Goal: Task Accomplishment & Management: Complete application form

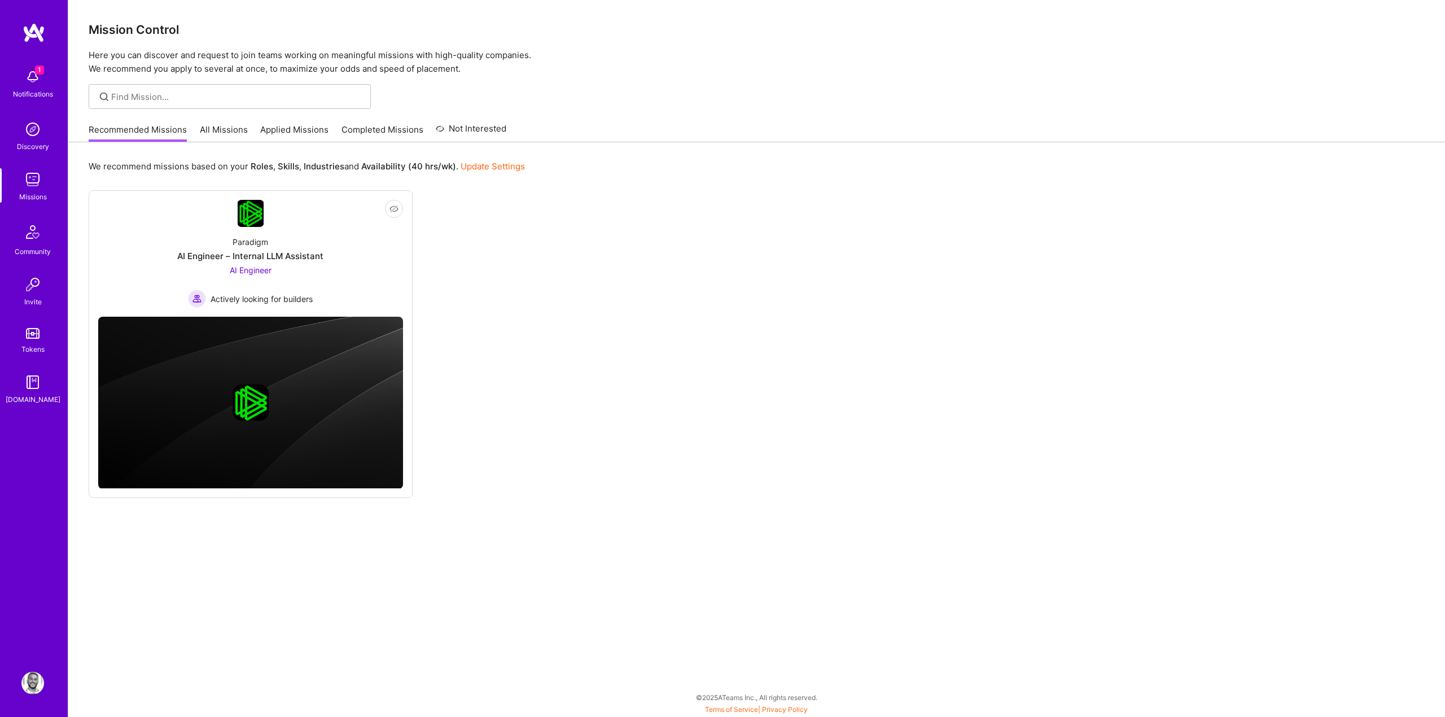
click at [516, 256] on div "Not Interested Paradigm AI Engineer – Internal LLM Assistant AI Engineer Active…" at bounding box center [757, 344] width 1336 height 308
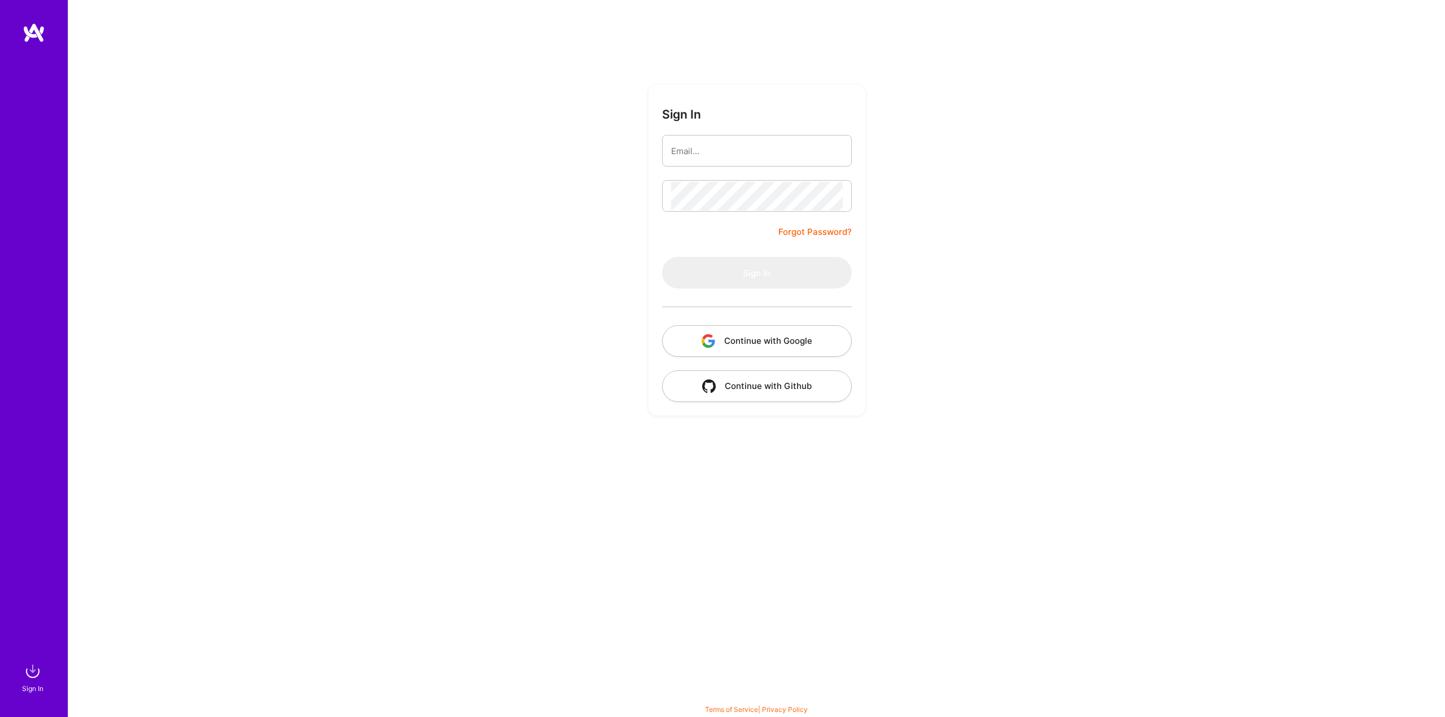
click at [734, 346] on button "Continue with Google" at bounding box center [757, 341] width 190 height 32
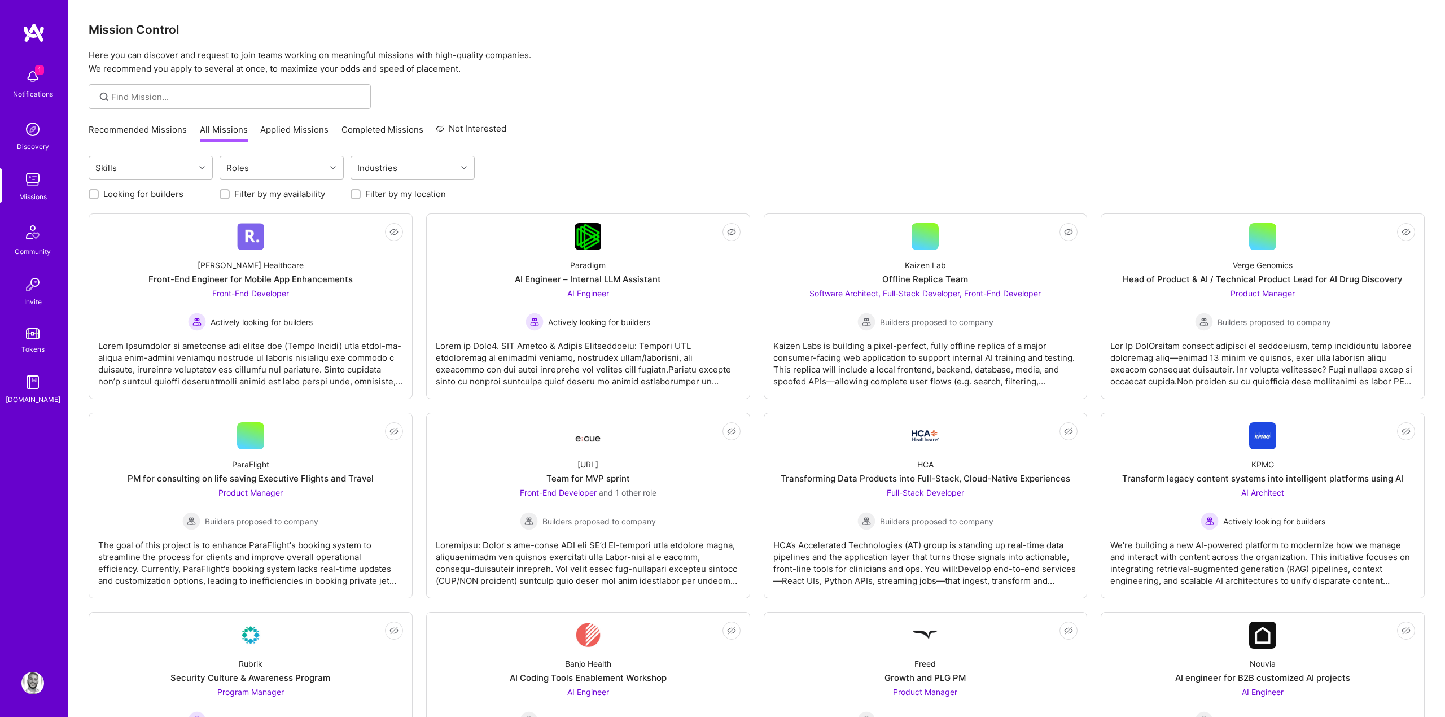
click at [41, 83] on img at bounding box center [32, 76] width 23 height 23
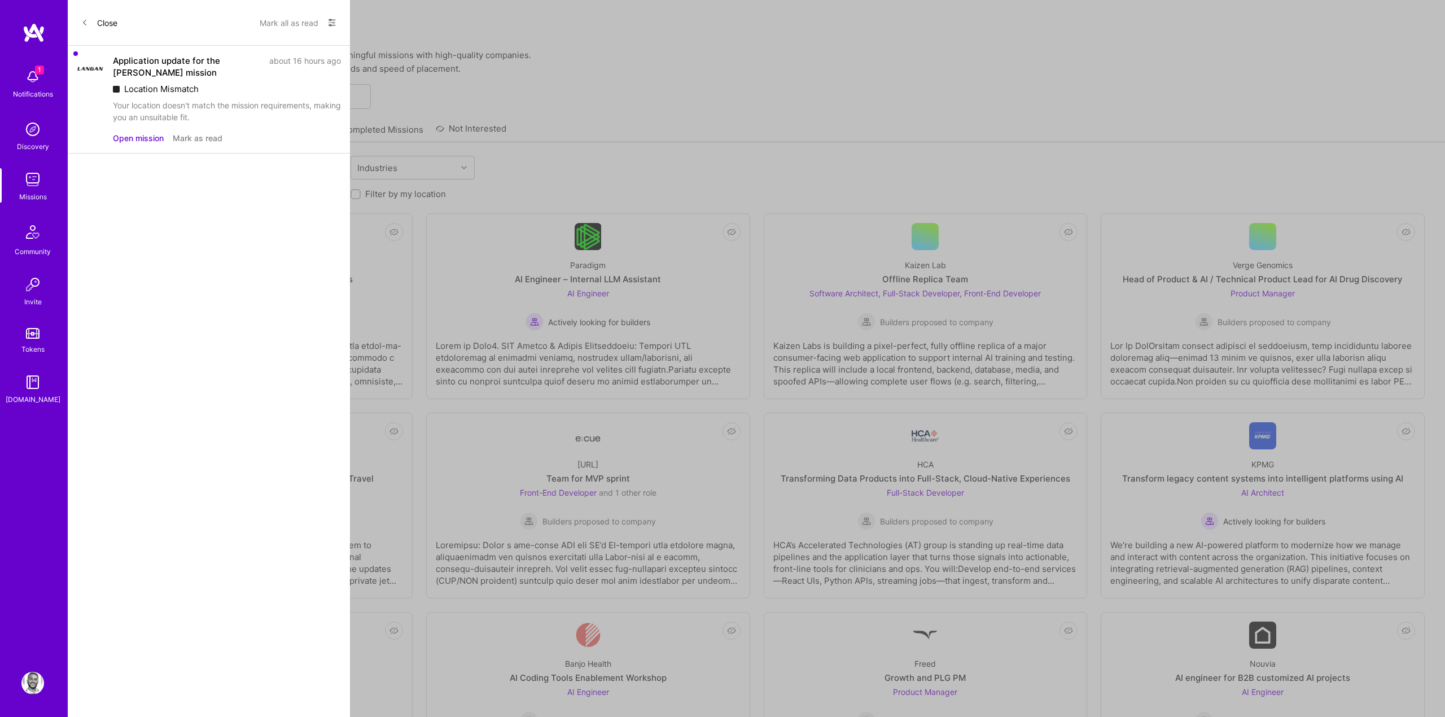
click at [210, 136] on button "Mark as read" at bounding box center [198, 138] width 50 height 12
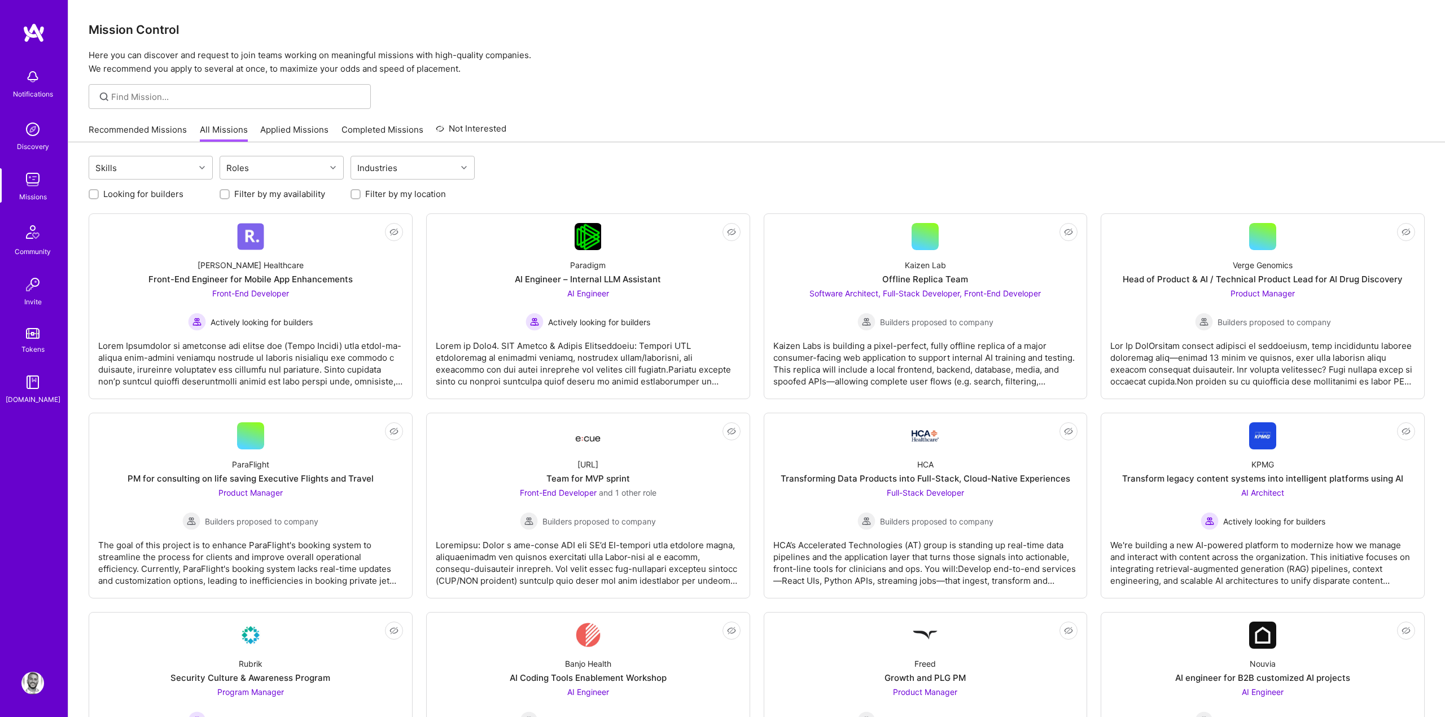
click at [122, 128] on link "Recommended Missions" at bounding box center [138, 133] width 98 height 19
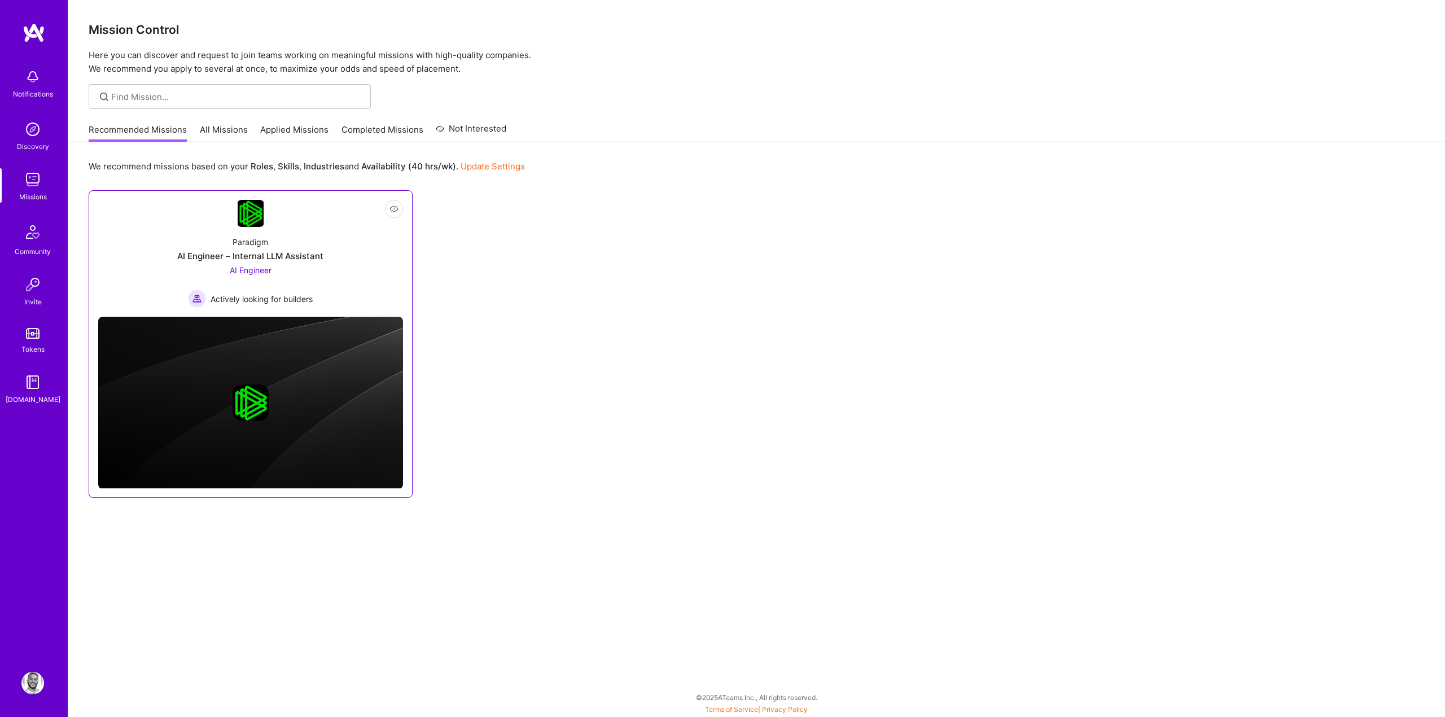
click at [342, 392] on div at bounding box center [250, 402] width 305 height 36
click at [258, 255] on div "AI Engineer – Internal LLM Assistant" at bounding box center [250, 256] width 146 height 12
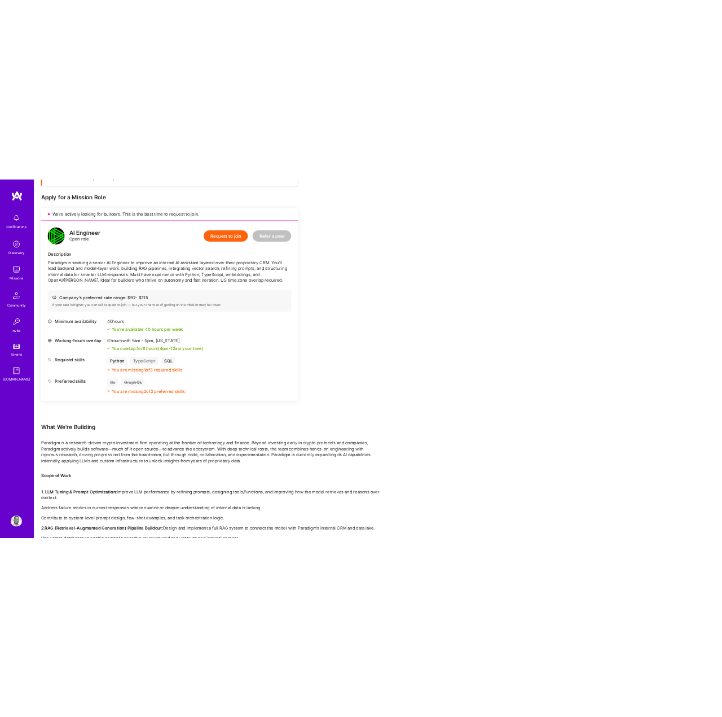
scroll to position [207, 0]
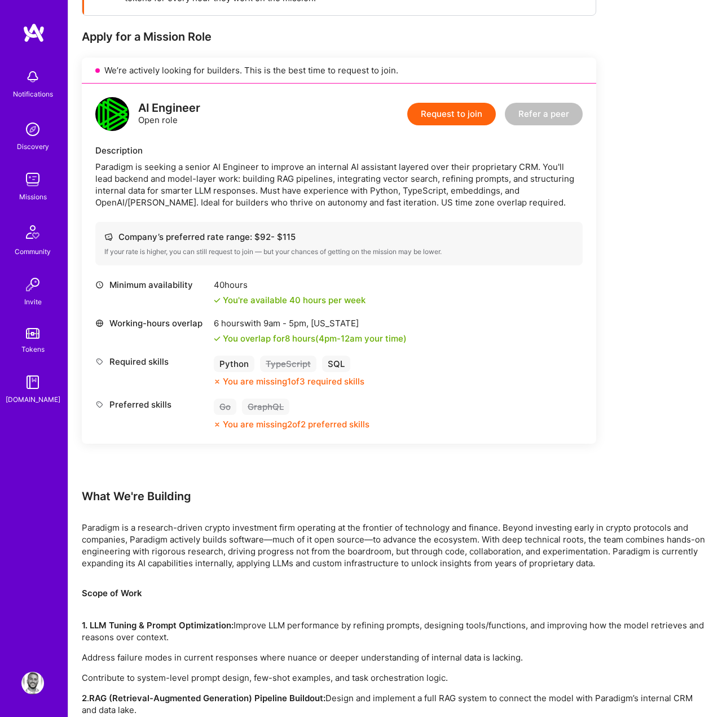
click at [440, 492] on div "What We're Building" at bounding box center [395, 496] width 627 height 15
click at [474, 428] on div "Preferred skills Go GraphQL You are missing 2 of 2 preferred skills" at bounding box center [339, 414] width 488 height 32
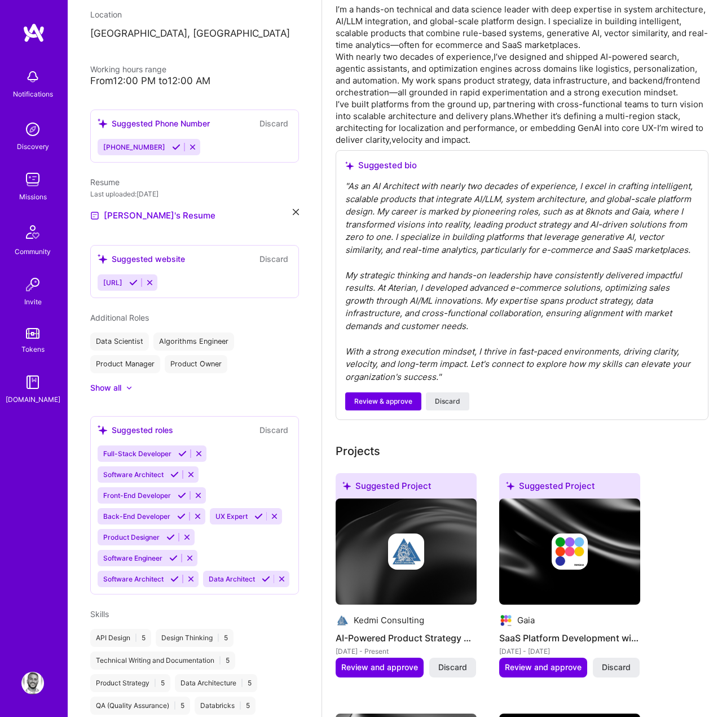
scroll to position [351, 0]
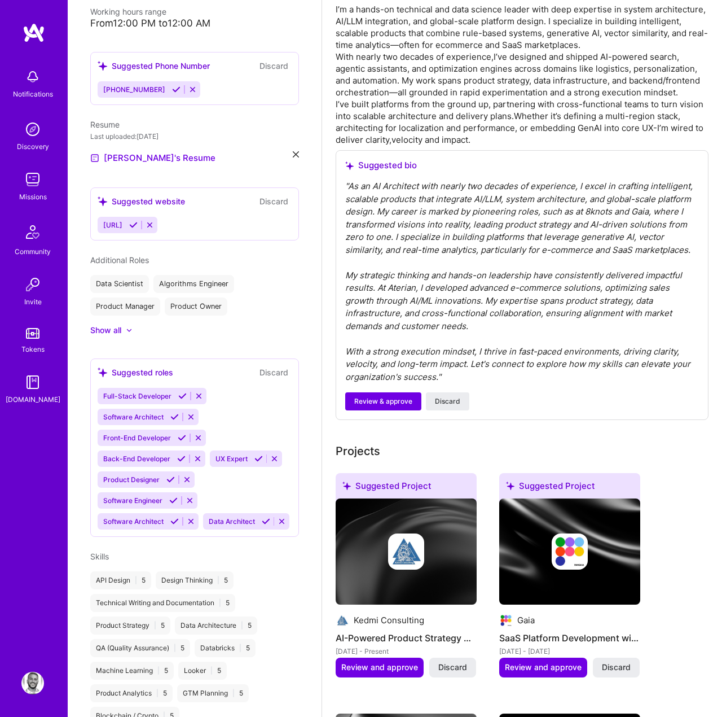
click at [227, 410] on div "Full-Stack Developer Software Architect Front-End Developer Back-End Developer …" at bounding box center [195, 459] width 194 height 142
click at [235, 389] on div "Full-Stack Developer Software Architect Front-End Developer Back-End Developer …" at bounding box center [195, 459] width 194 height 142
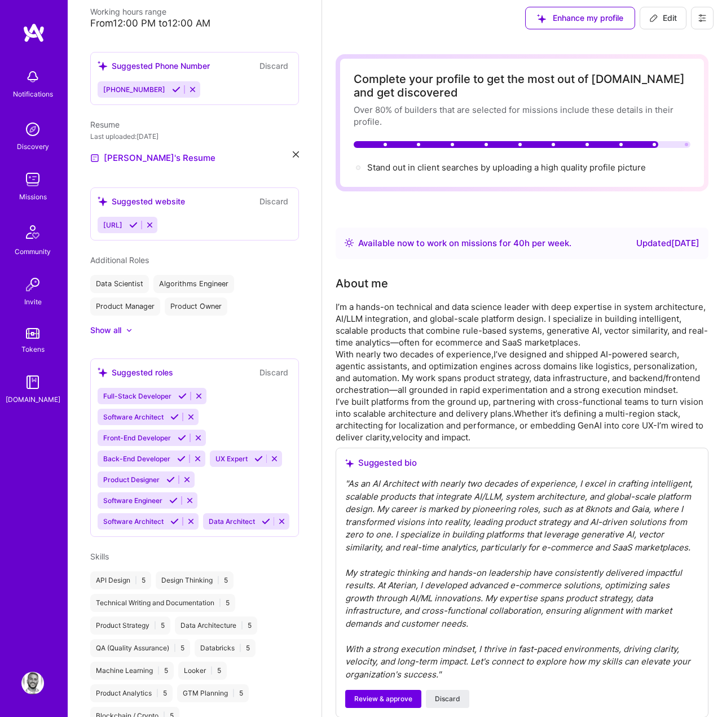
scroll to position [0, 0]
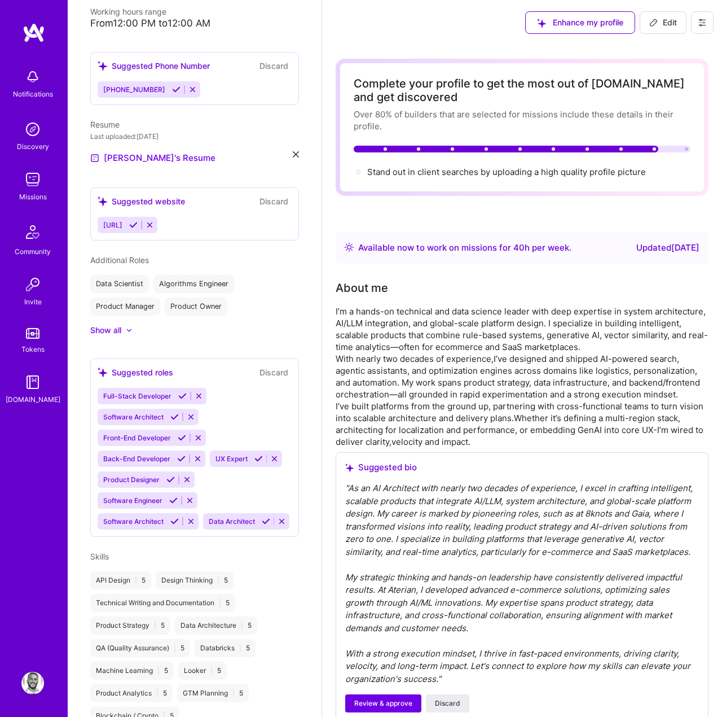
click at [664, 34] on div "Enhance my profile Edit" at bounding box center [619, 22] width 205 height 45
click at [658, 21] on icon at bounding box center [654, 22] width 9 height 9
select select "US"
select select "Right Now"
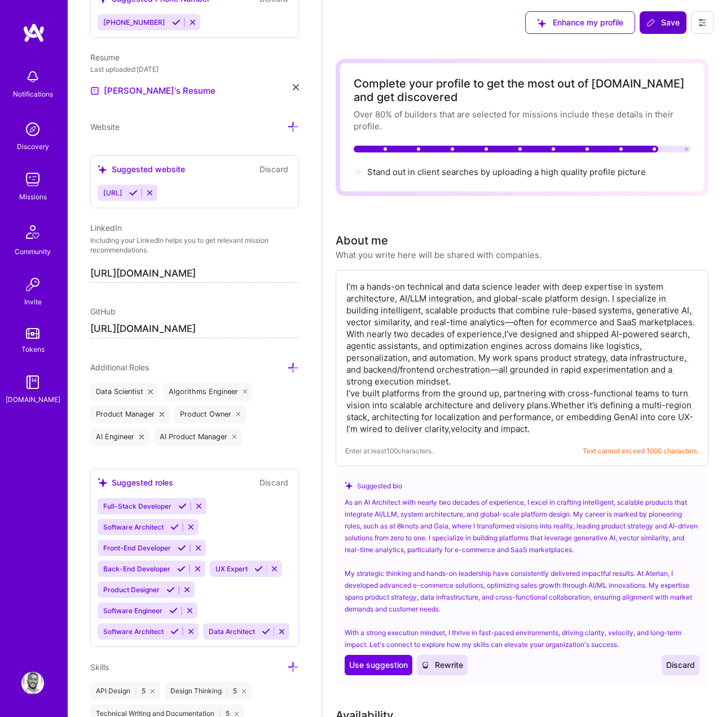
scroll to position [668, 0]
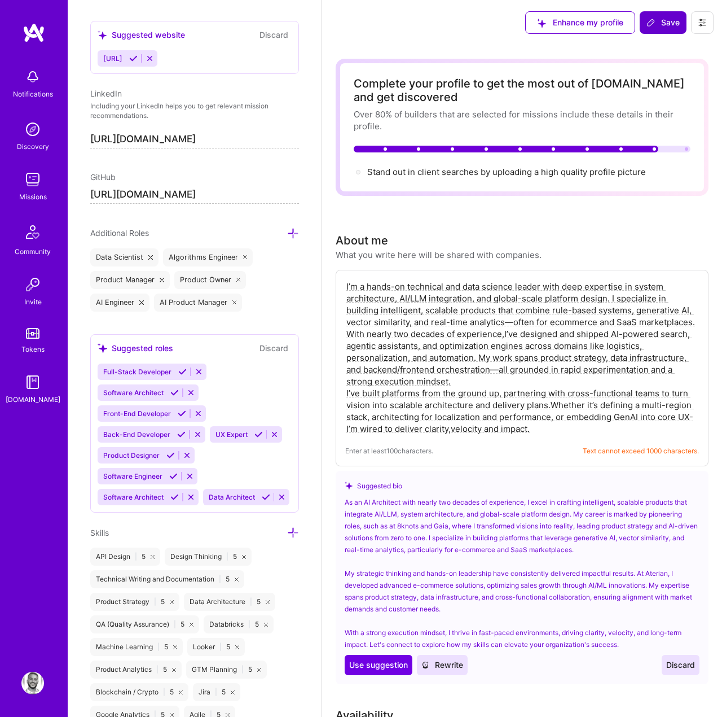
click at [234, 381] on div "Full-Stack Developer Software Architect Front-End Developer Back-End Developer …" at bounding box center [195, 434] width 194 height 142
click at [217, 378] on div "Full-Stack Developer Software Architect Front-End Developer Back-End Developer …" at bounding box center [195, 434] width 194 height 142
click at [212, 366] on div "Full-Stack Developer Software Architect Front-End Developer Back-End Developer …" at bounding box center [195, 434] width 194 height 142
click at [157, 520] on div "Edit photo Tamir Kedmi AI Architect 17 Years Experience Location This is the lo…" at bounding box center [195, 358] width 254 height 717
click at [212, 449] on div "Full-Stack Developer Software Architect Front-End Developer Back-End Developer …" at bounding box center [195, 434] width 194 height 142
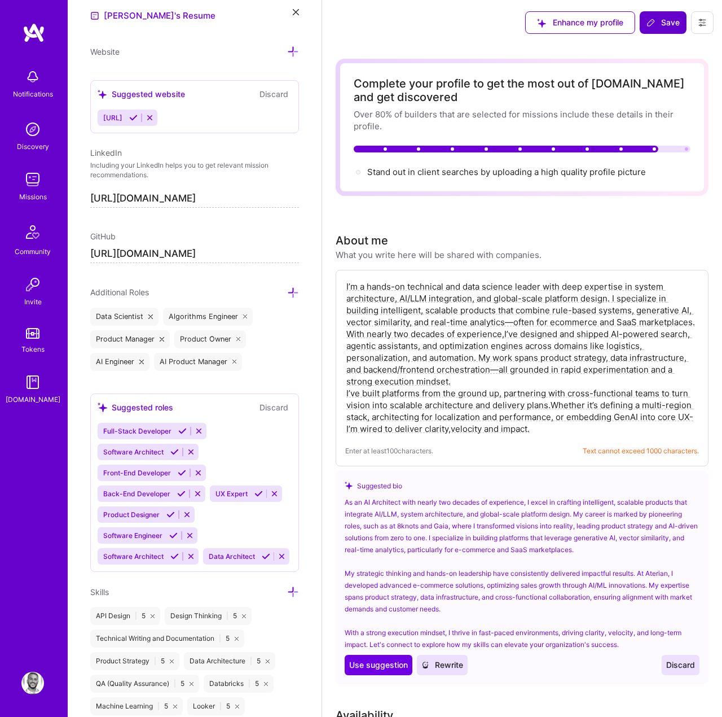
scroll to position [610, 0]
click at [290, 587] on icon at bounding box center [293, 591] width 12 height 12
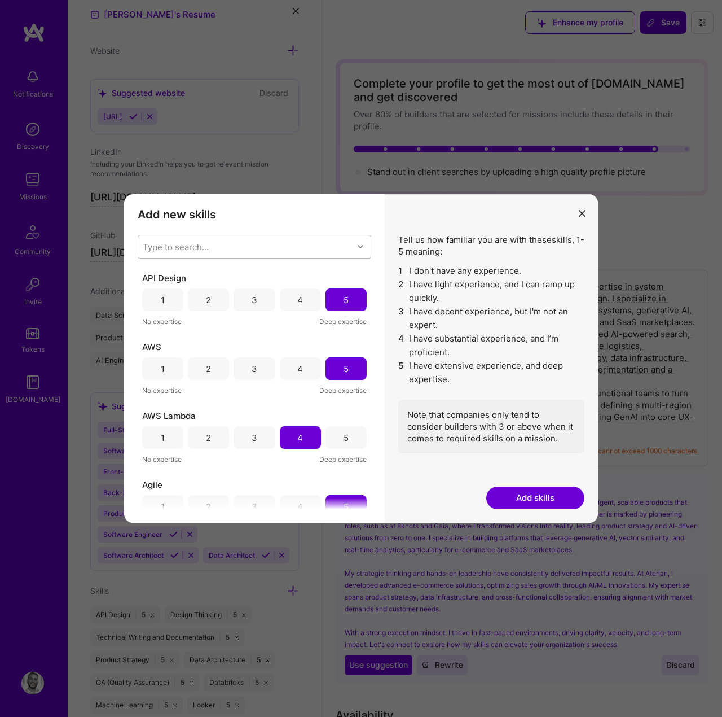
click at [253, 257] on div "Type to search..." at bounding box center [245, 246] width 215 height 23
type input "s"
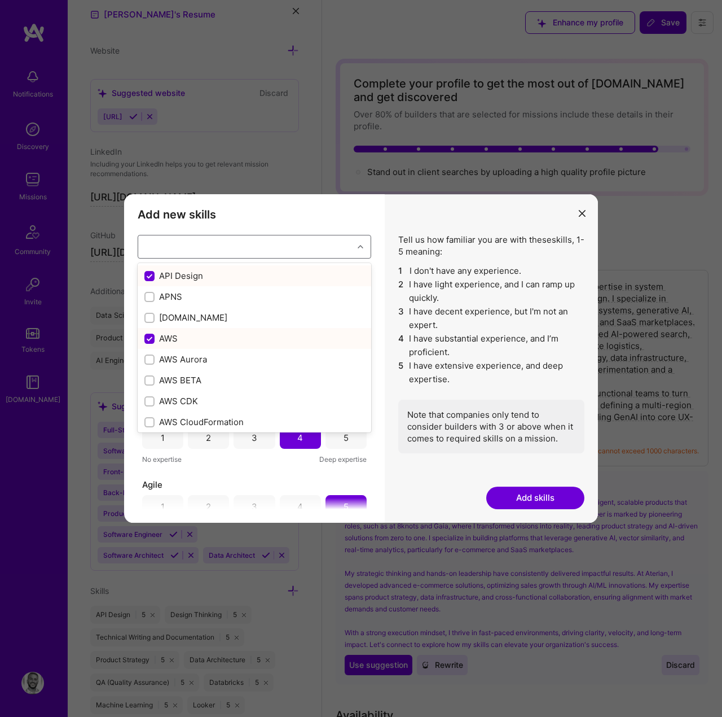
checkbox input "false"
checkbox input "true"
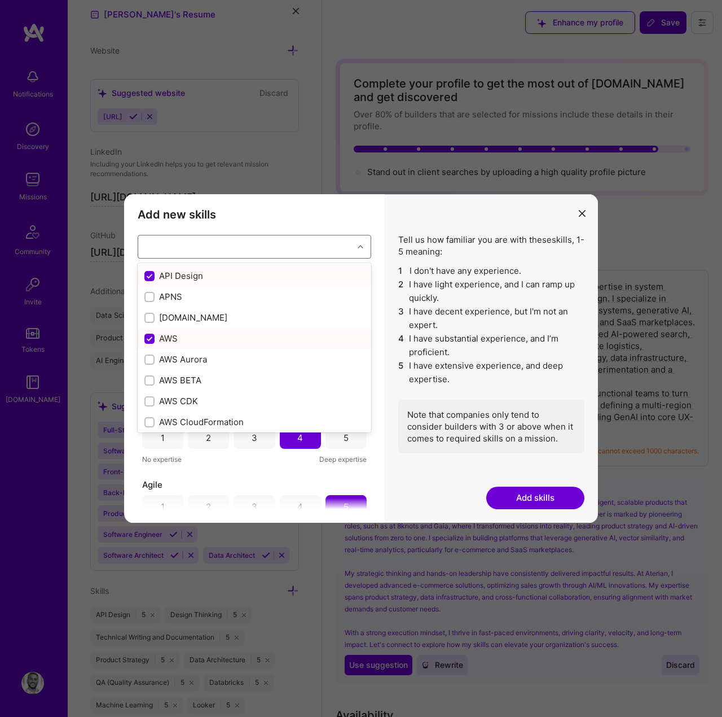
checkbox input "true"
checkbox input "false"
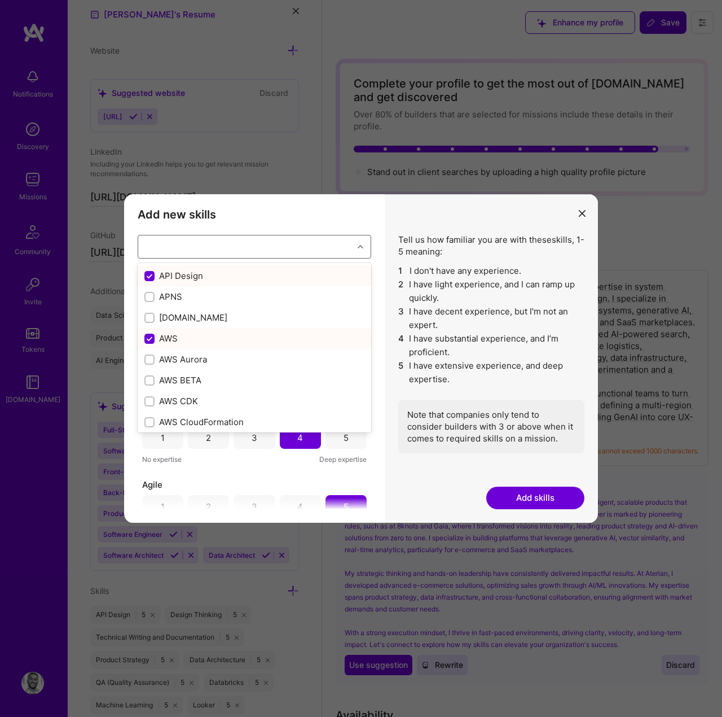
checkbox input "true"
checkbox input "false"
checkbox input "true"
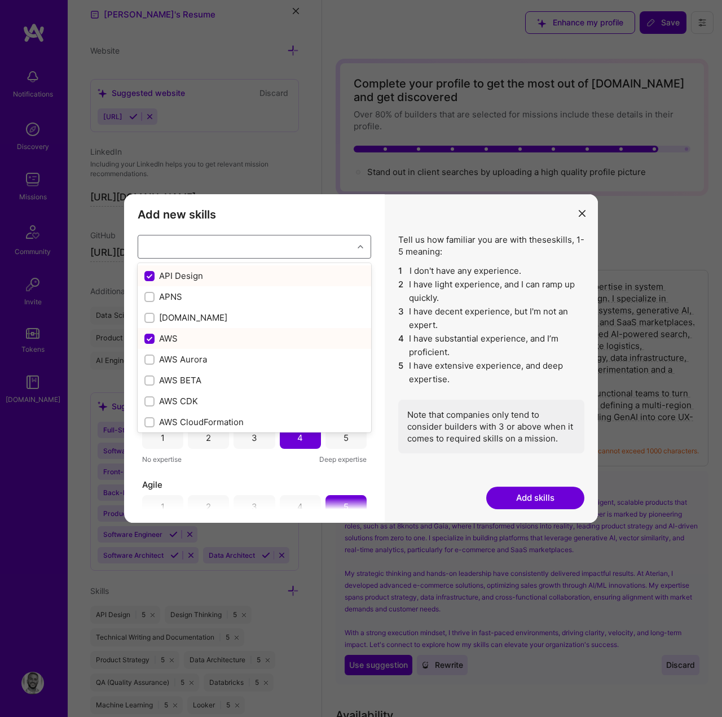
checkbox input "true"
checkbox input "false"
checkbox input "true"
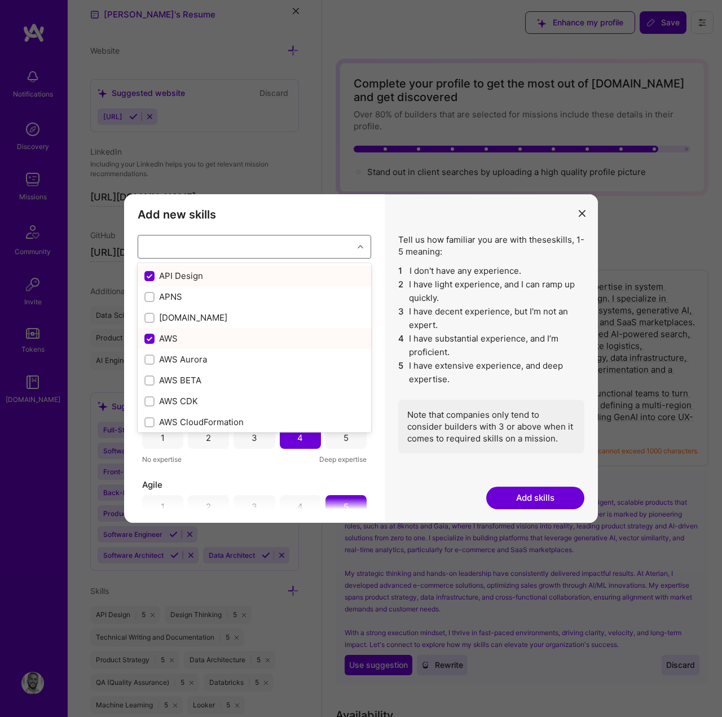
checkbox input "true"
checkbox input "false"
checkbox input "true"
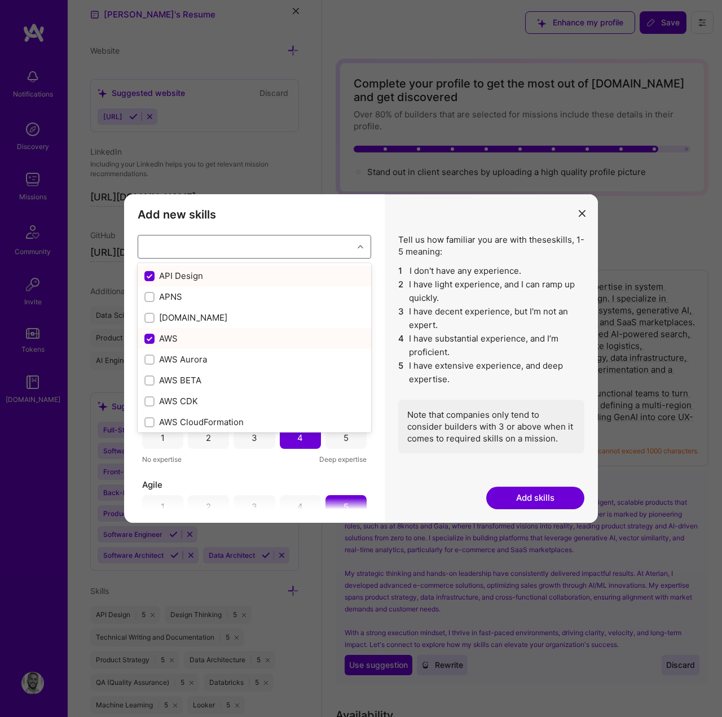
checkbox input "false"
checkbox input "true"
checkbox input "false"
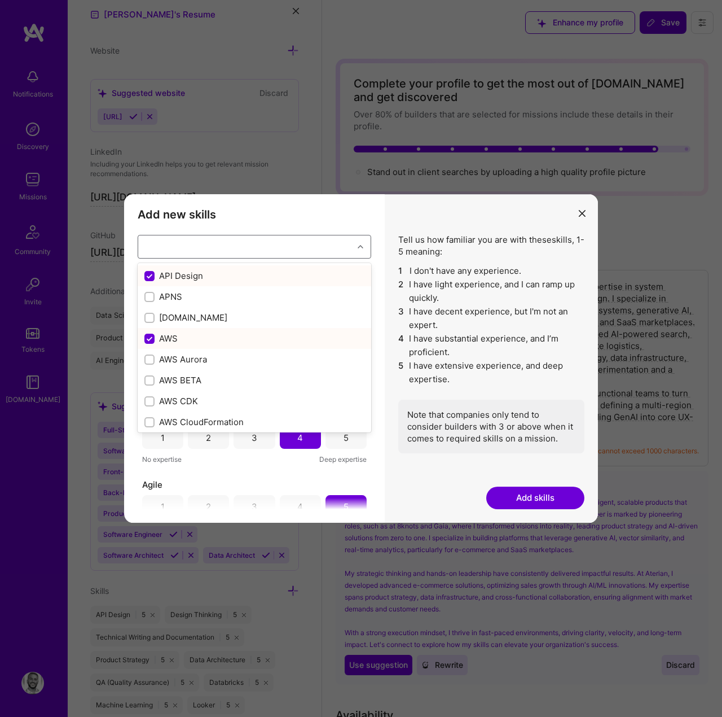
checkbox input "false"
checkbox input "true"
checkbox input "false"
checkbox input "true"
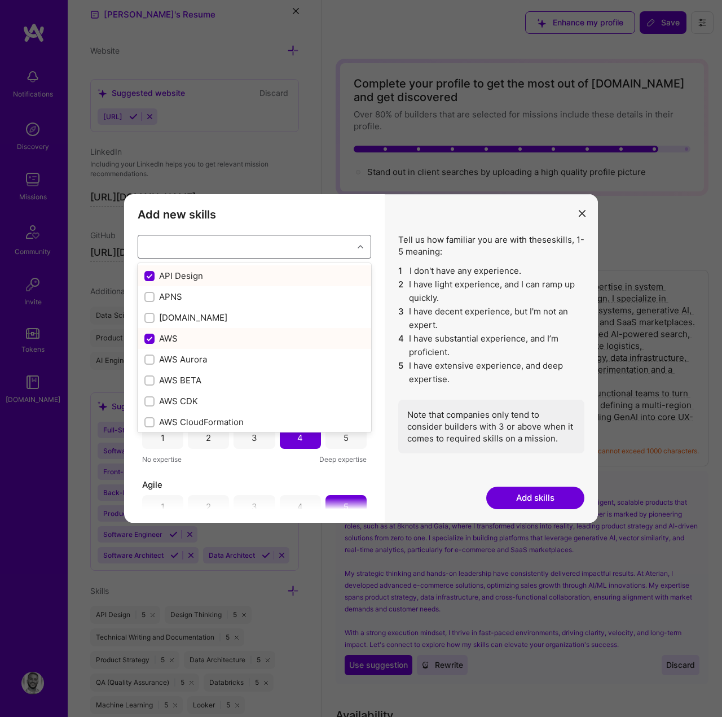
checkbox input "true"
checkbox input "false"
checkbox input "true"
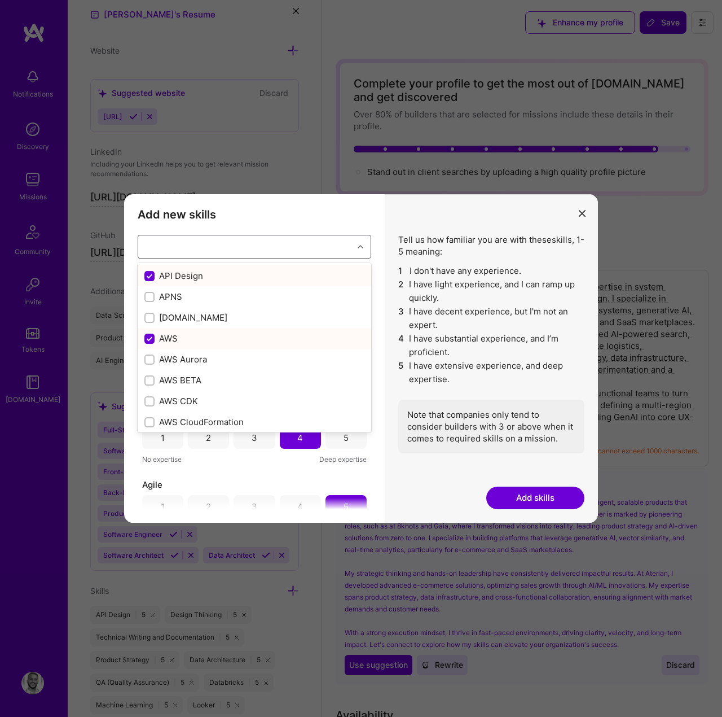
checkbox input "false"
checkbox input "true"
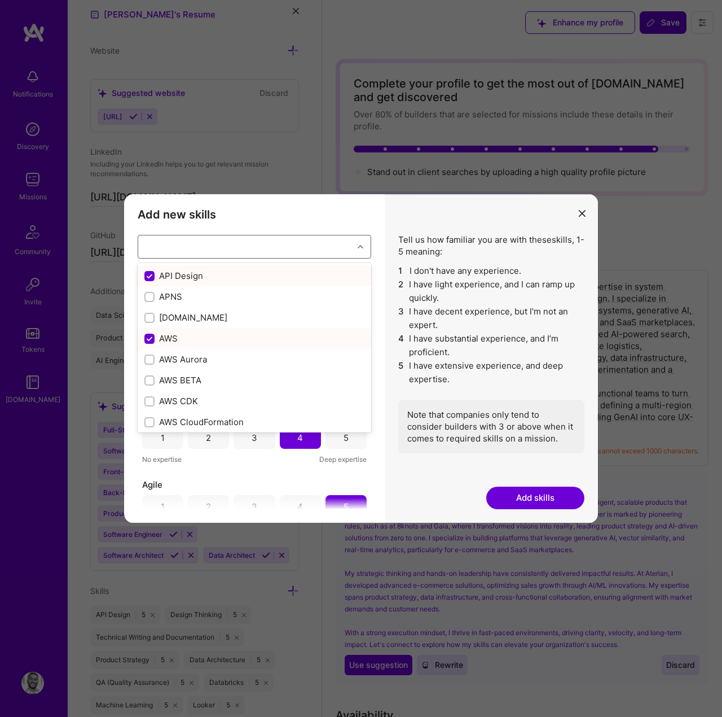
checkbox input "false"
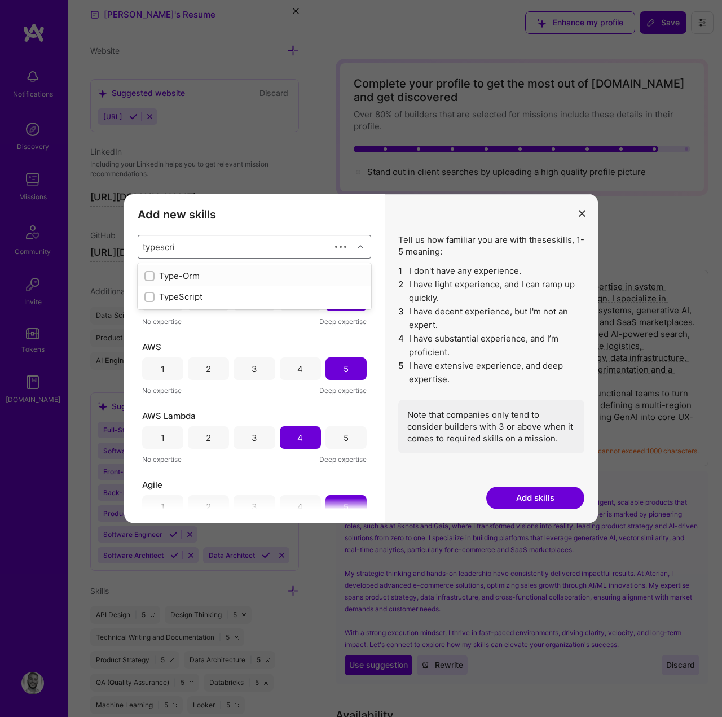
type input "typescript"
click at [165, 273] on div "TypeScript" at bounding box center [254, 276] width 220 height 12
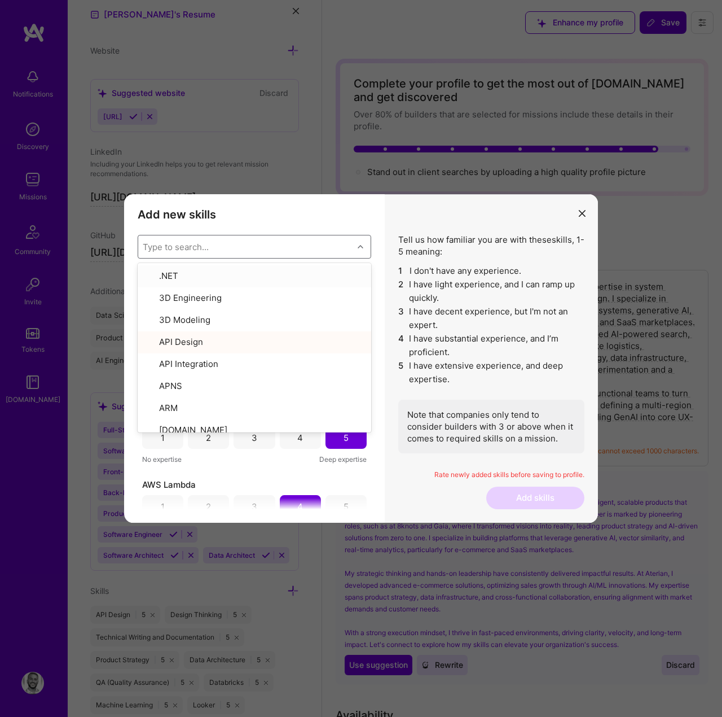
click at [229, 247] on div "Type to search..." at bounding box center [245, 246] width 215 height 23
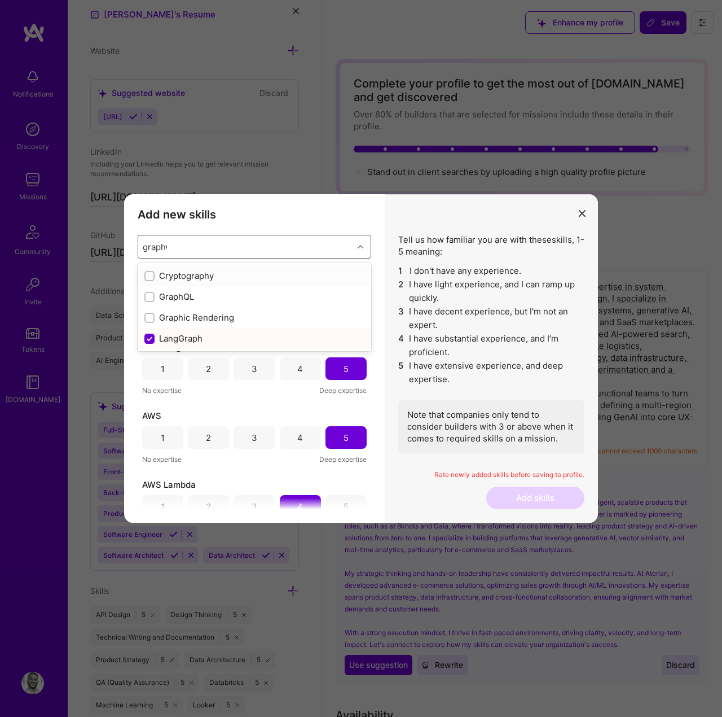
type input "graphQL"
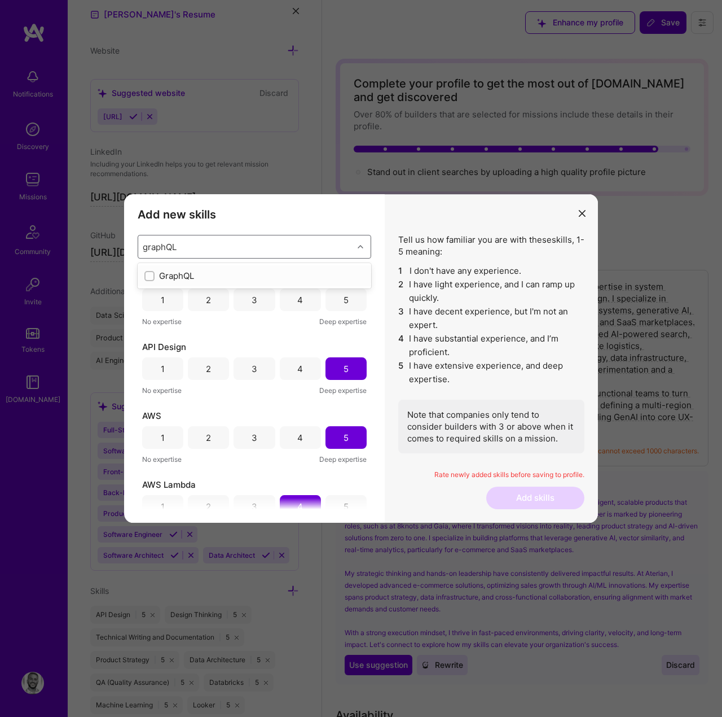
click at [196, 272] on div "GraphQL" at bounding box center [254, 276] width 220 height 12
type input "Go"
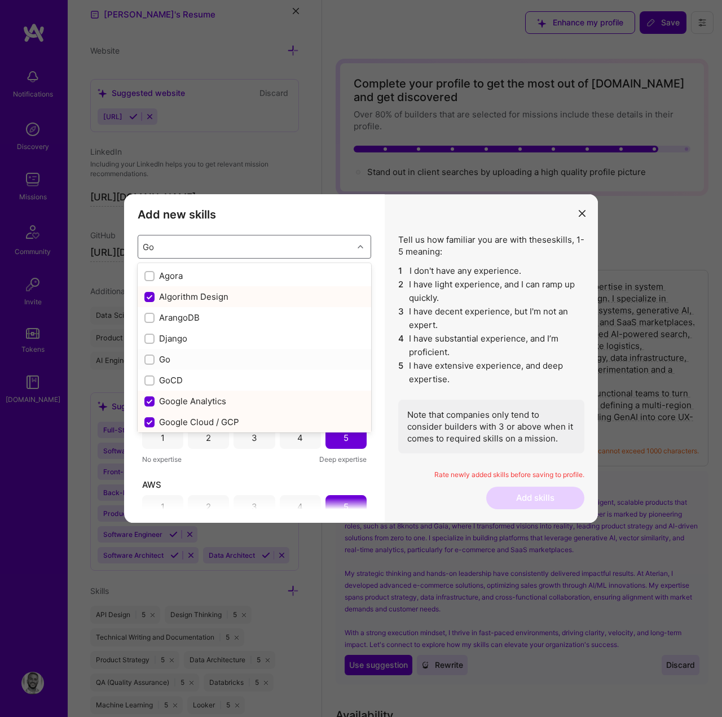
click at [168, 355] on div "Go" at bounding box center [254, 359] width 220 height 12
checkbox input "false"
checkbox input "true"
checkbox input "false"
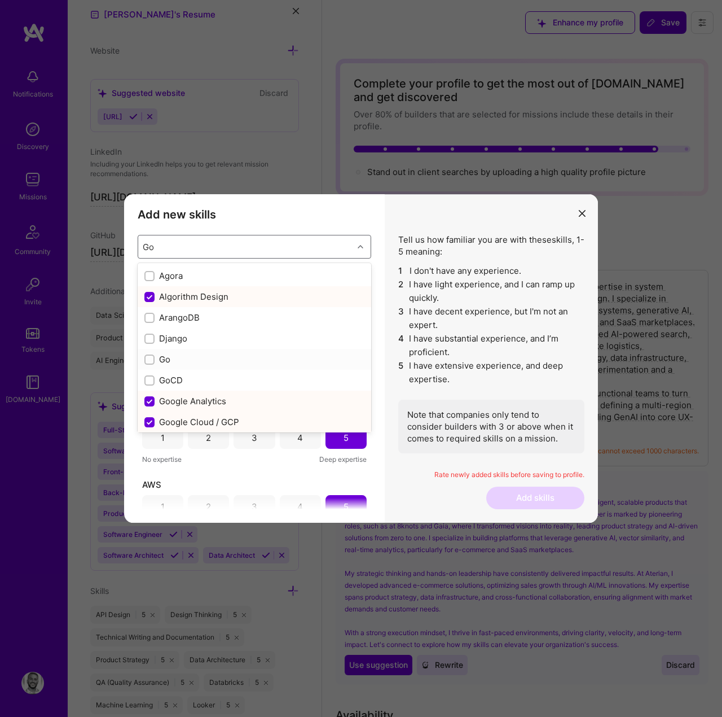
checkbox input "true"
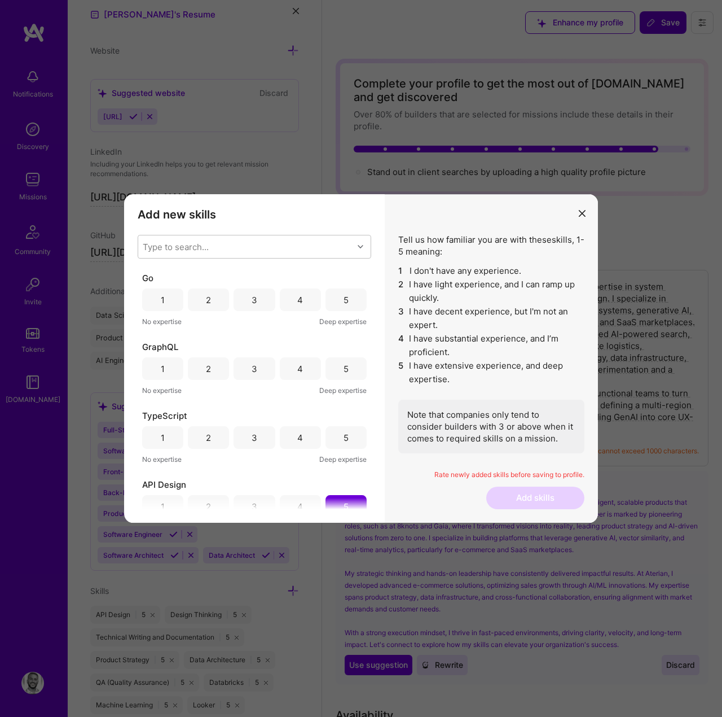
click at [393, 247] on div "Tell us how familiar you are with these skills , 1-5 meaning: 1 I don't have an…" at bounding box center [491, 358] width 213 height 328
click at [211, 302] on div "2" at bounding box center [208, 299] width 41 height 23
click at [258, 367] on div "3" at bounding box center [254, 368] width 41 height 23
click at [293, 442] on div "4" at bounding box center [300, 437] width 41 height 23
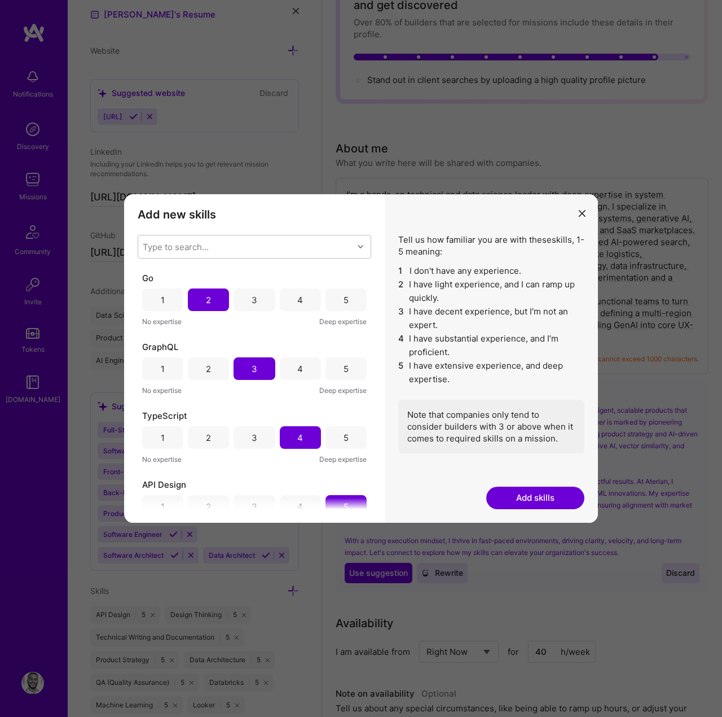
scroll to position [112, 0]
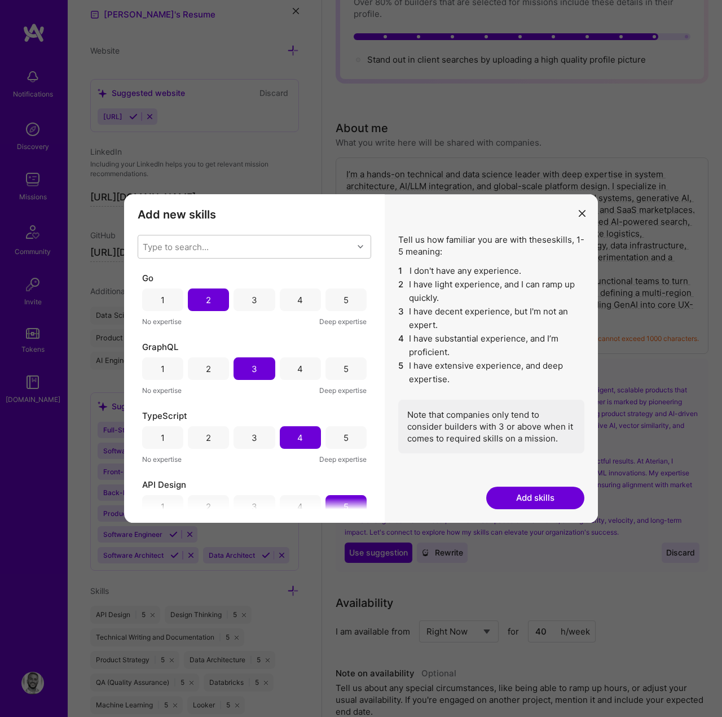
click at [533, 493] on button "Add skills" at bounding box center [535, 497] width 98 height 23
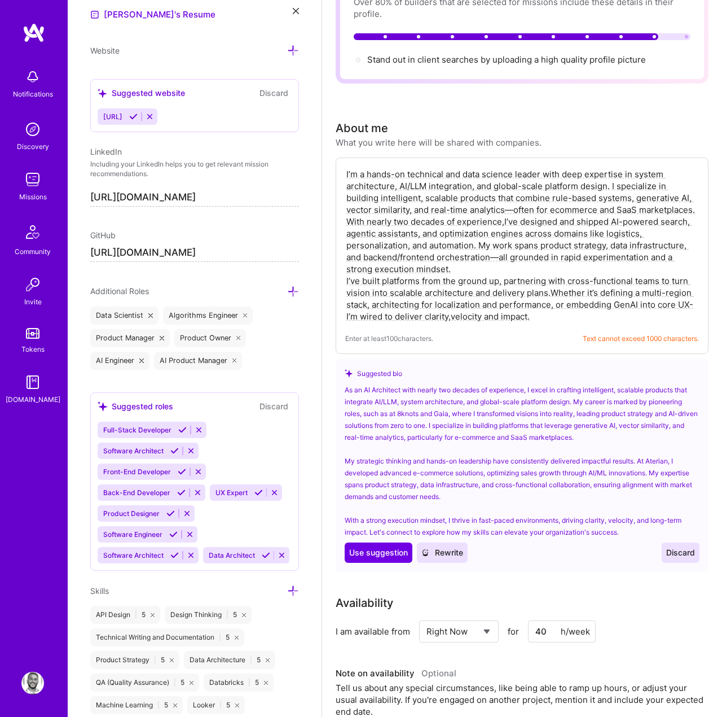
scroll to position [0, 0]
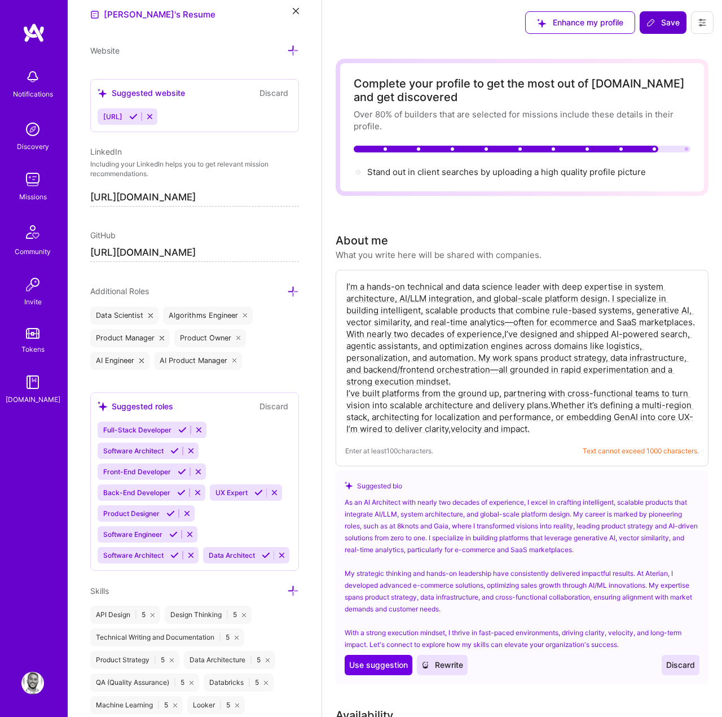
click at [666, 19] on span "Save" at bounding box center [663, 22] width 33 height 11
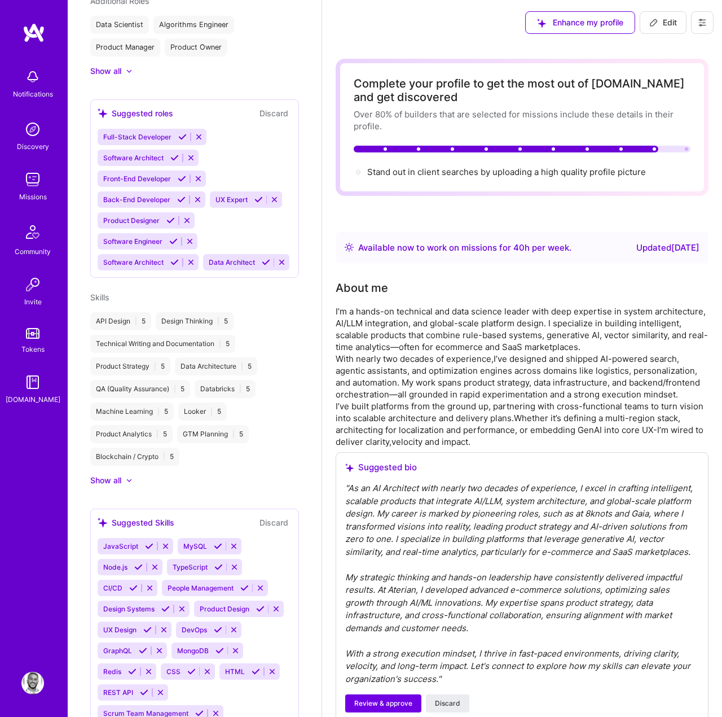
scroll to position [494, 0]
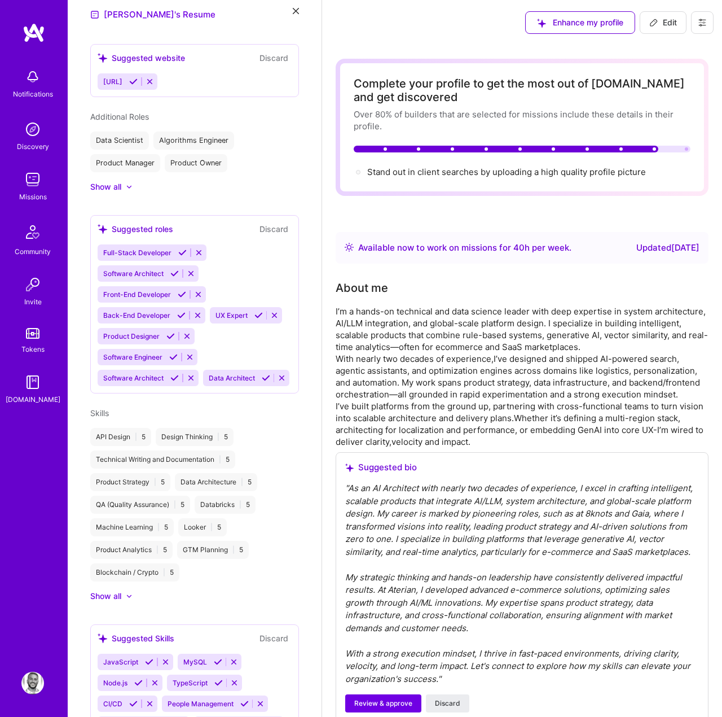
click at [41, 34] on img at bounding box center [34, 33] width 23 height 20
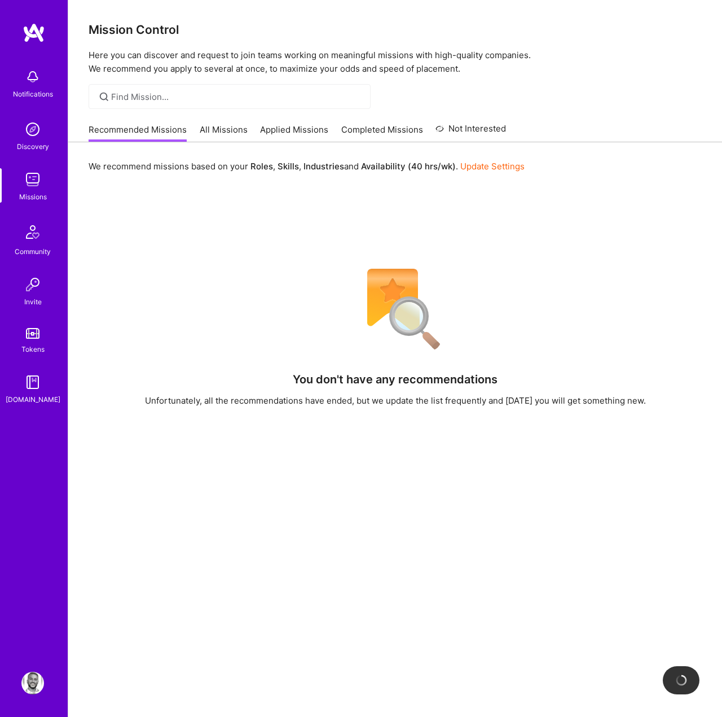
click at [93, 32] on h3 "Mission Control" at bounding box center [395, 30] width 613 height 14
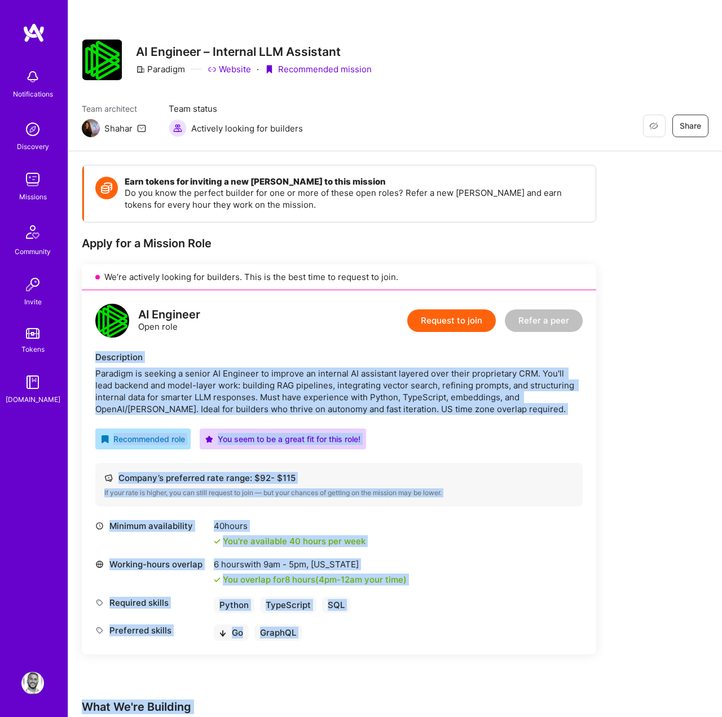
drag, startPoint x: 432, startPoint y: 652, endPoint x: 93, endPoint y: 361, distance: 446.6
click at [93, 361] on div "Earn tokens for inviting a new [PERSON_NAME] to this mission Do you know the pe…" at bounding box center [395, 721] width 627 height 1113
copy div "Loremipsumd Sitametc ad elitsed d eiusmo TE Incididu ut laboree do magnaali EN …"
click at [446, 321] on button "Request to join" at bounding box center [451, 320] width 89 height 23
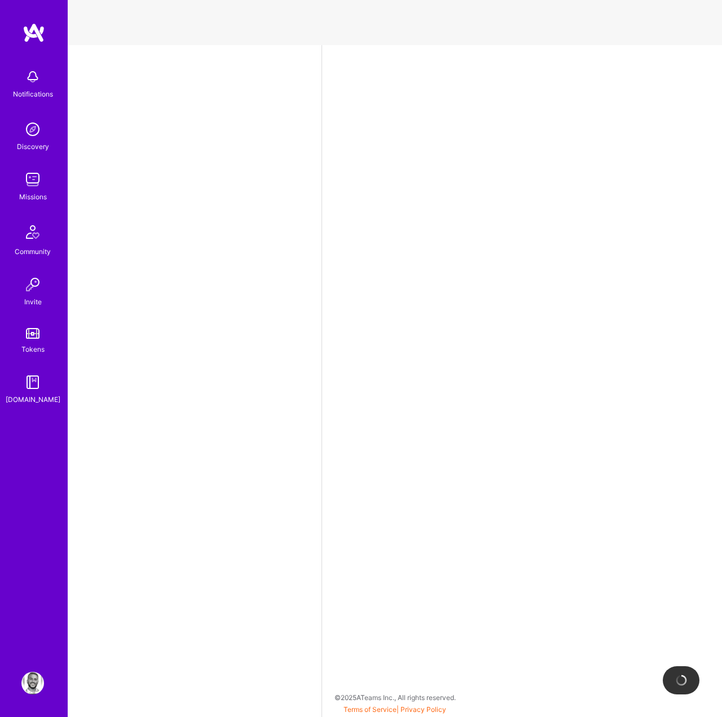
select select "US"
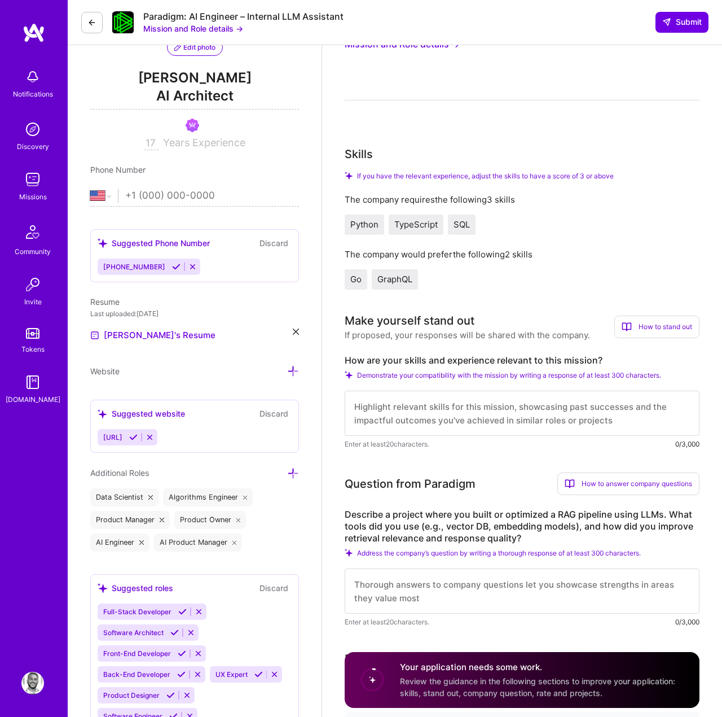
scroll to position [200, 0]
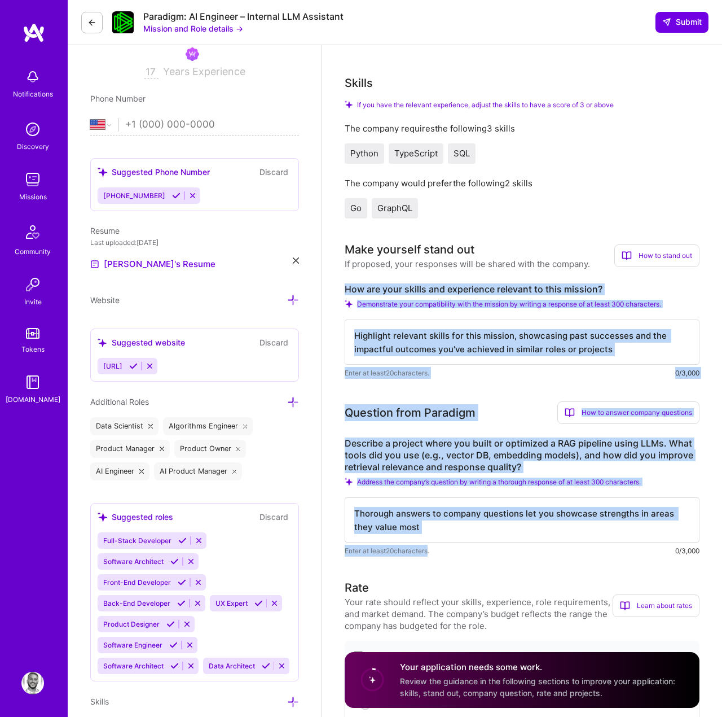
drag, startPoint x: 429, startPoint y: 552, endPoint x: 335, endPoint y: 278, distance: 289.8
copy div "How are your skills and experience relevant to this mission? Demonstrate your c…"
click at [490, 348] on textarea at bounding box center [522, 341] width 355 height 45
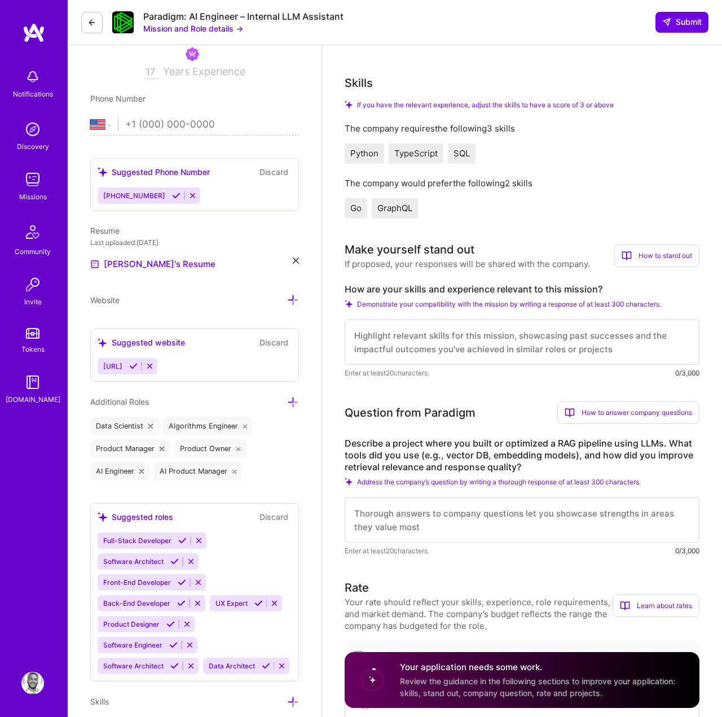
paste textarea "I’ve worked on several projects where an internal tool needed to become more in…"
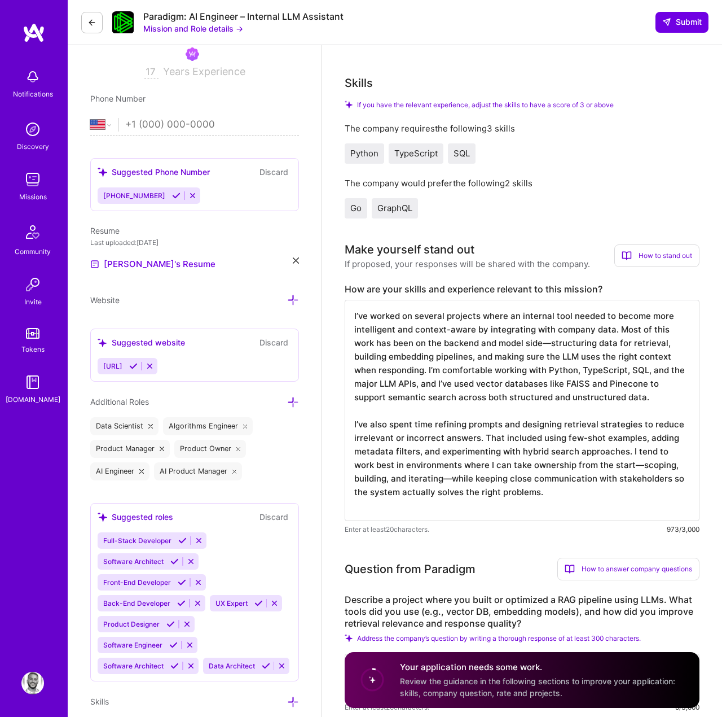
type textarea "I’ve worked on several projects where an internal tool needed to become more in…"
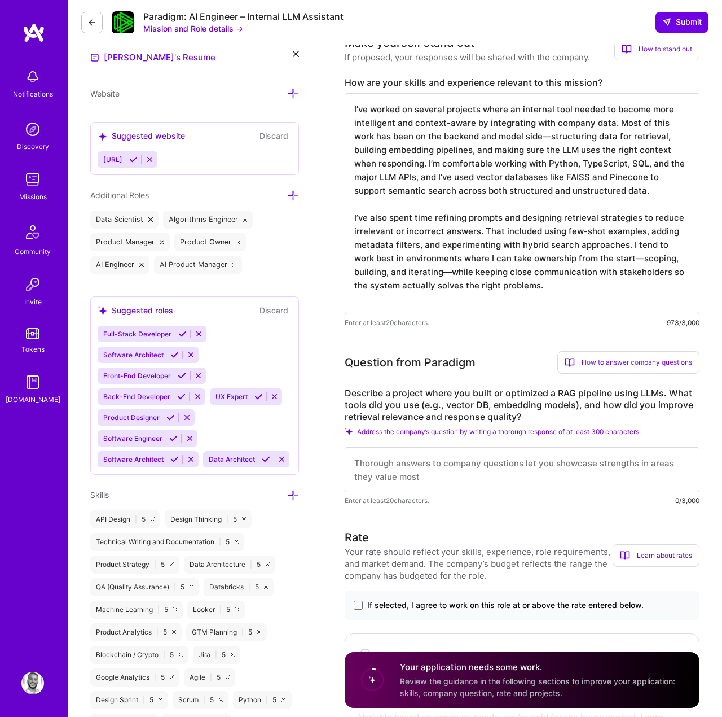
scroll to position [425, 0]
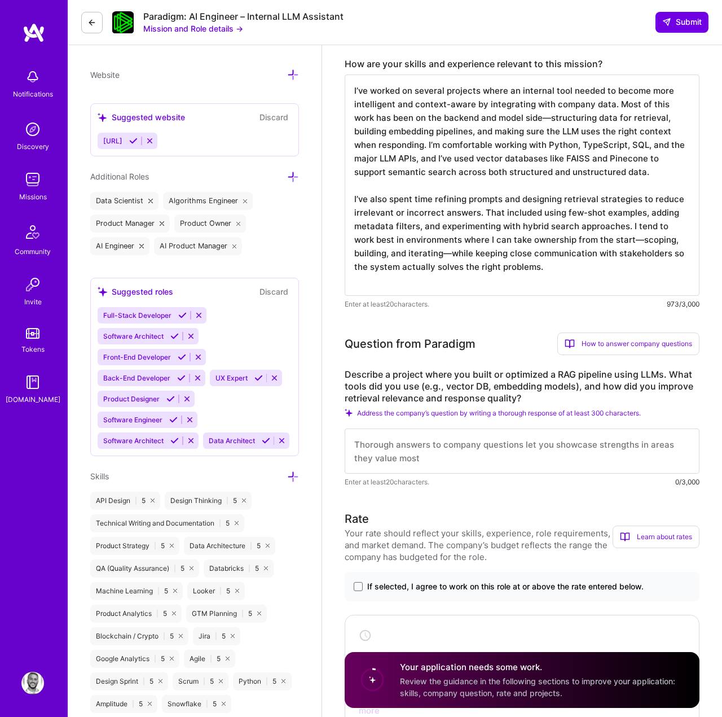
click at [451, 446] on textarea at bounding box center [522, 450] width 355 height 45
paste textarea "In one project, I built a RAG pipeline to connect an internal knowledge base an…"
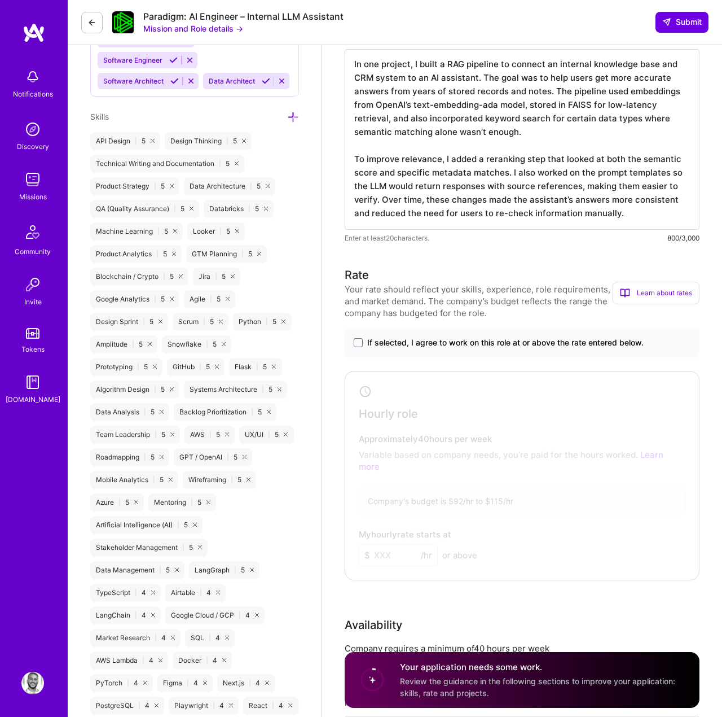
scroll to position [858, 0]
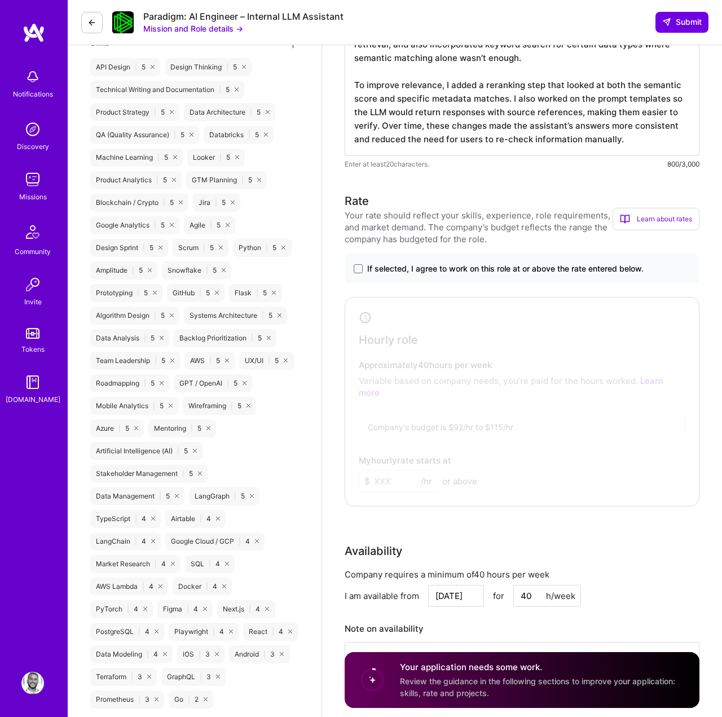
type textarea "In one project, I built a RAG pipeline to connect an internal knowledge base an…"
click at [483, 255] on div "If selected, I agree to work on this role at or above the rate entered below." at bounding box center [522, 268] width 355 height 29
click at [472, 263] on span "If selected, I agree to work on this role at or above the rate entered below." at bounding box center [505, 268] width 277 height 11
click at [0, 0] on input "If selected, I agree to work on this role at or above the rate entered below." at bounding box center [0, 0] width 0 height 0
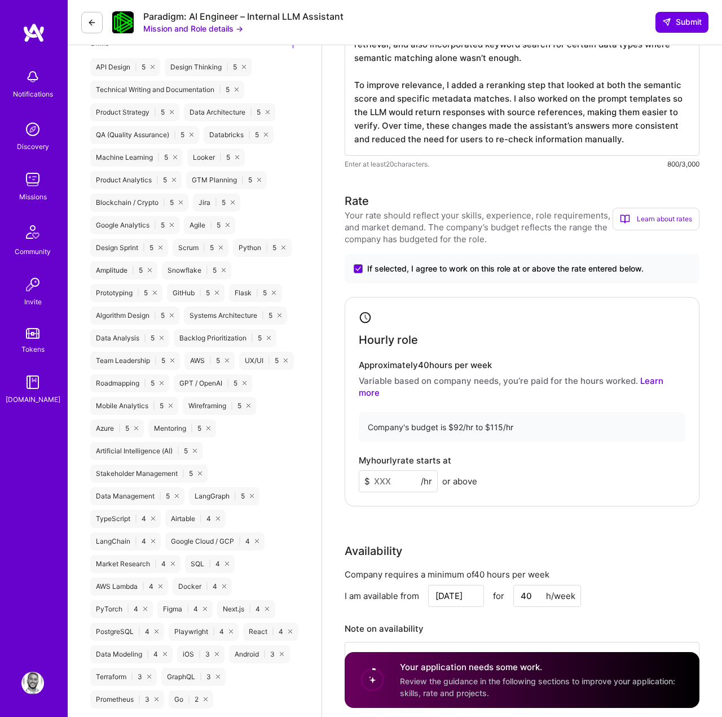
click at [405, 472] on input at bounding box center [398, 481] width 79 height 22
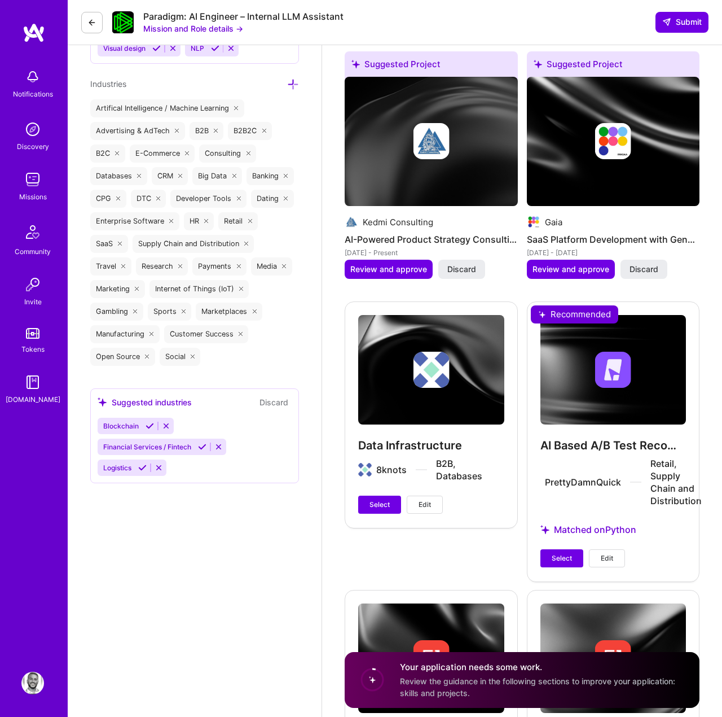
scroll to position [1776, 0]
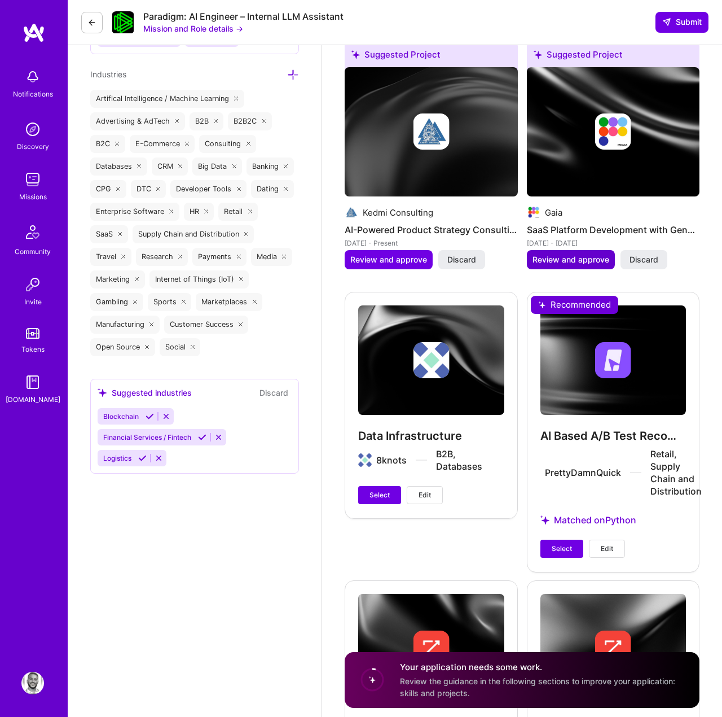
type input "110"
click at [550, 254] on span "Review and approve" at bounding box center [571, 259] width 77 height 11
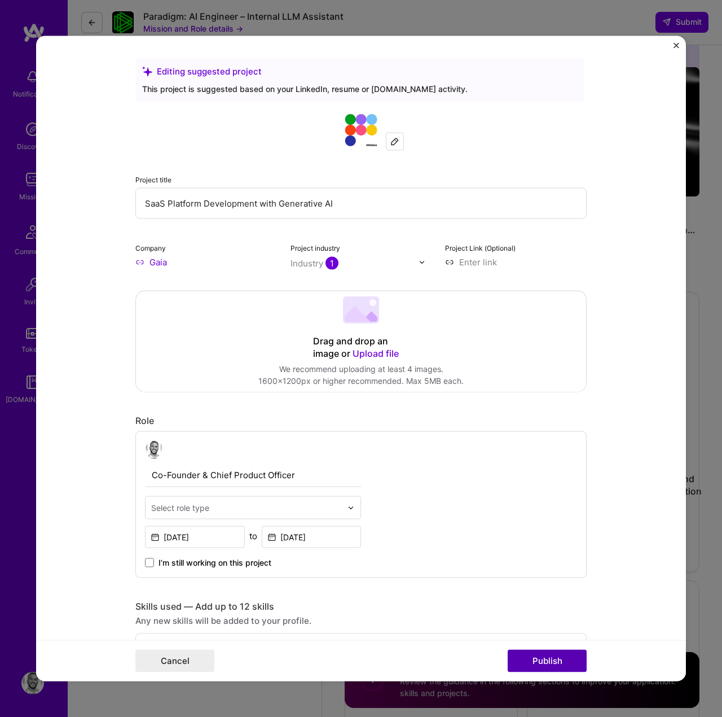
click at [543, 657] on button "Publish" at bounding box center [547, 661] width 79 height 23
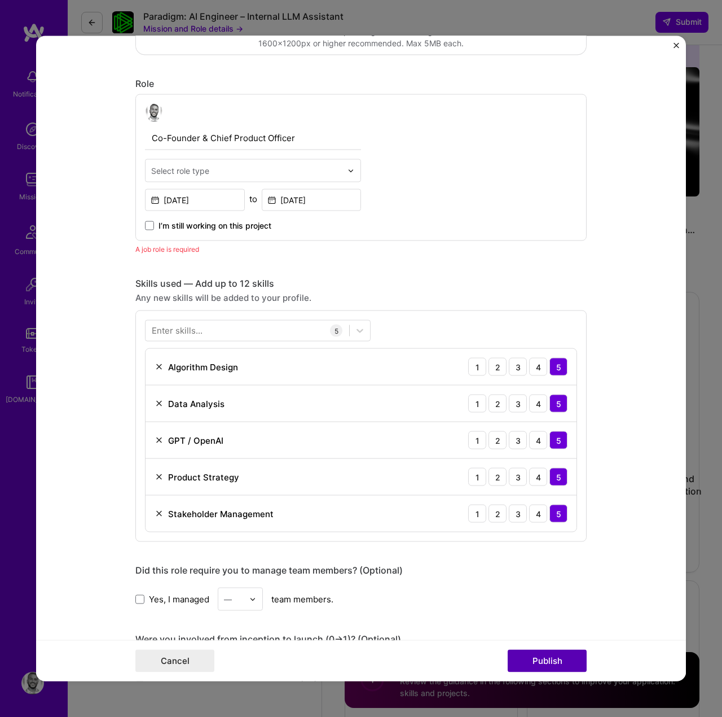
scroll to position [379, 0]
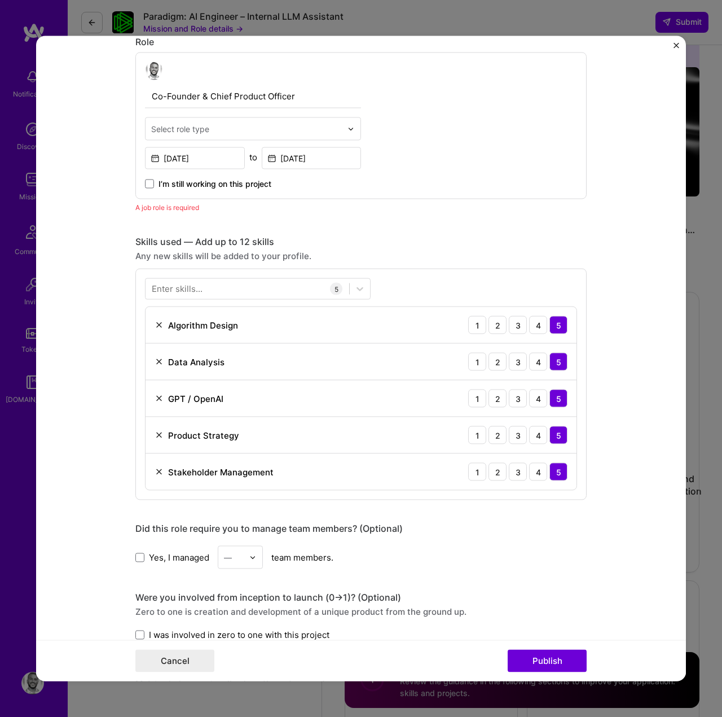
click at [214, 131] on input "text" at bounding box center [246, 129] width 191 height 12
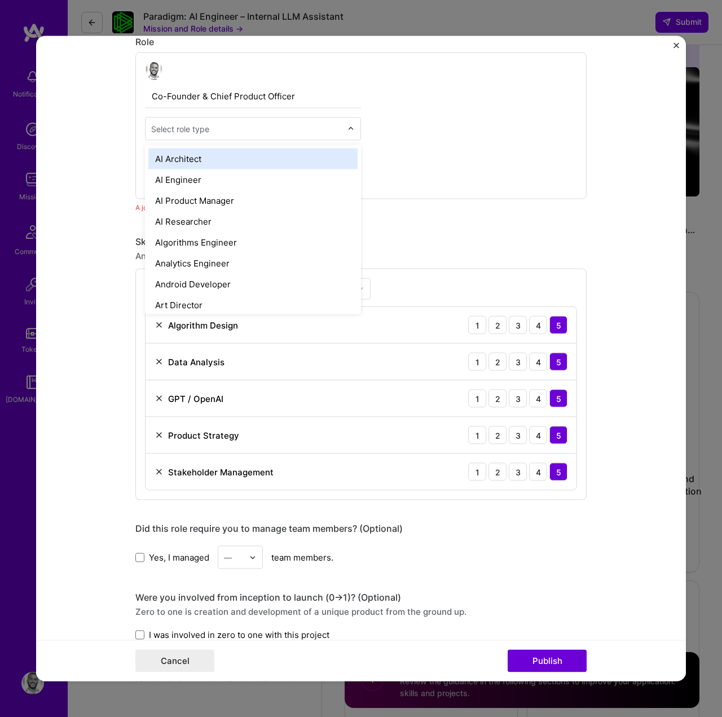
click at [194, 161] on div "AI Architect" at bounding box center [252, 158] width 209 height 21
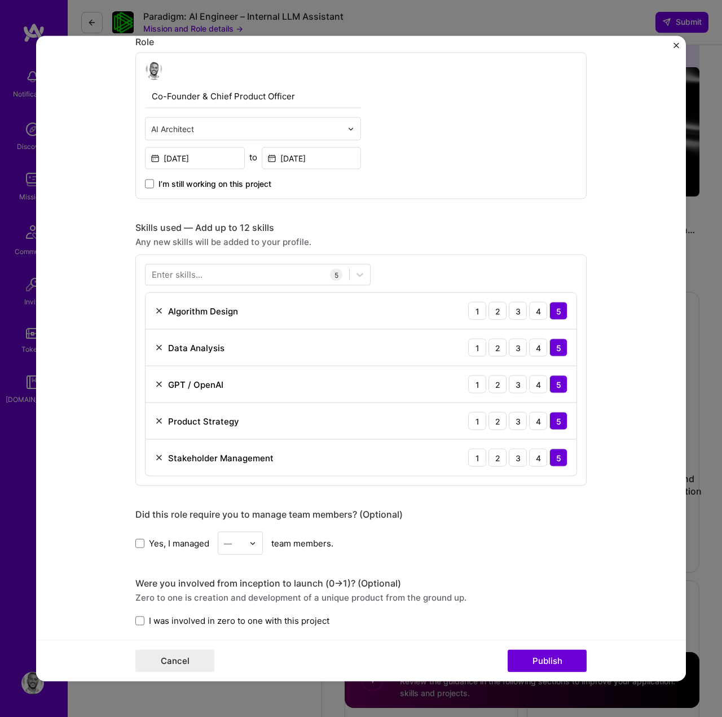
click at [315, 131] on input "text" at bounding box center [246, 129] width 191 height 12
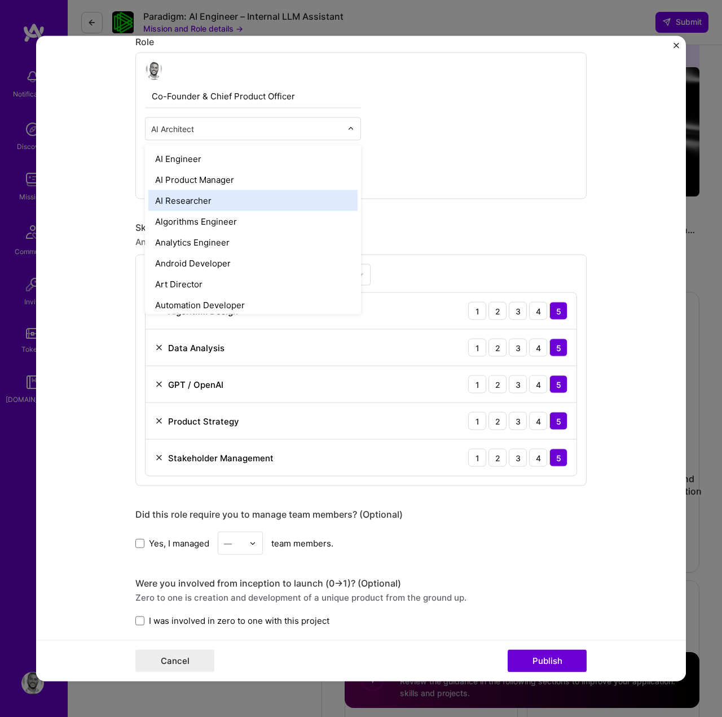
click at [462, 185] on div "Co-Founder & Chief Product Officer option AI Architect, selected. option AI Res…" at bounding box center [360, 125] width 451 height 147
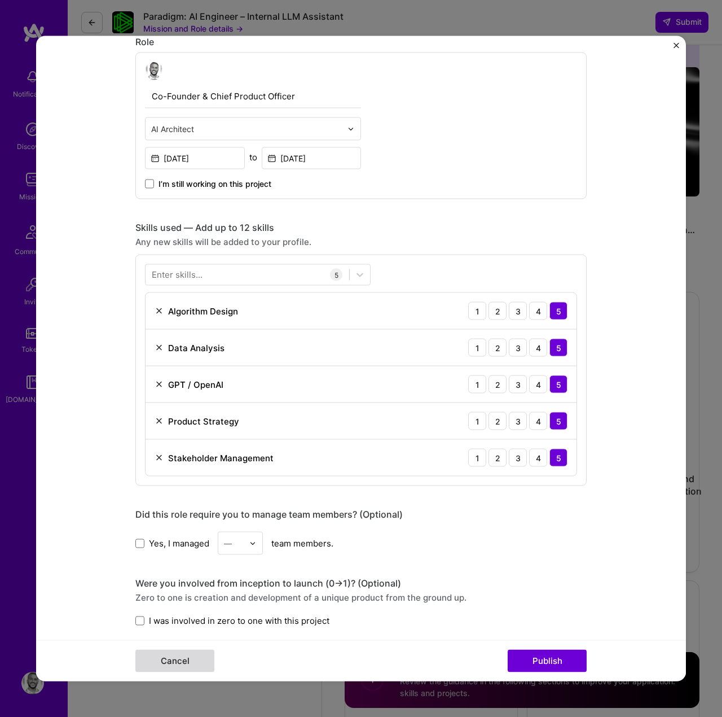
click at [169, 656] on button "Cancel" at bounding box center [174, 661] width 79 height 23
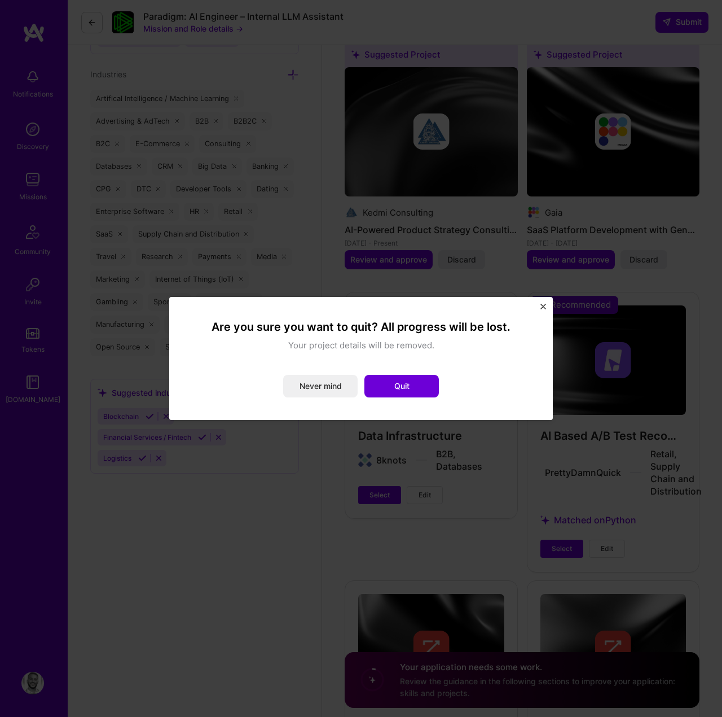
click at [542, 305] on img "Close" at bounding box center [544, 307] width 6 height 6
click at [304, 387] on button "Never mind" at bounding box center [320, 386] width 74 height 23
click at [405, 374] on div "Are you sure you want to quit? All progress will be lost. Your project details …" at bounding box center [361, 358] width 339 height 78
click at [397, 388] on button "Quit" at bounding box center [402, 386] width 74 height 23
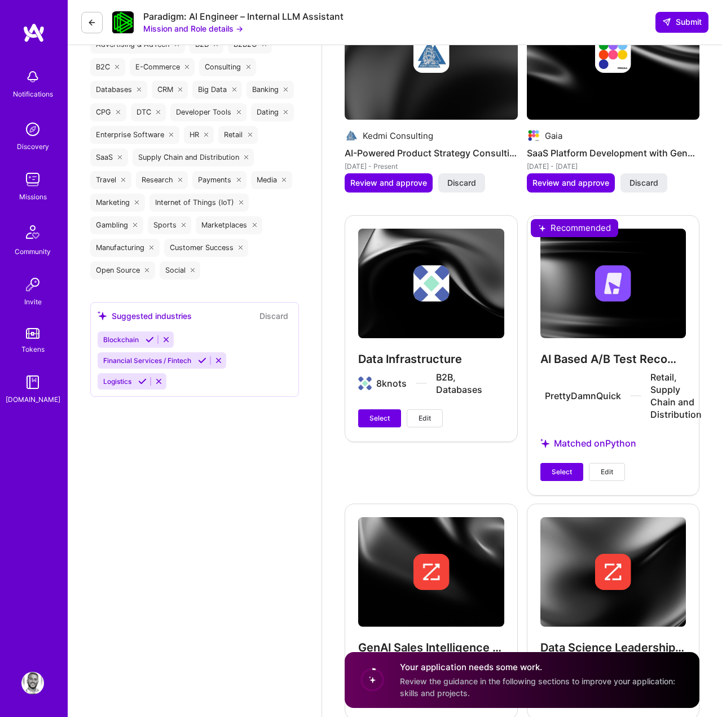
scroll to position [1953, 0]
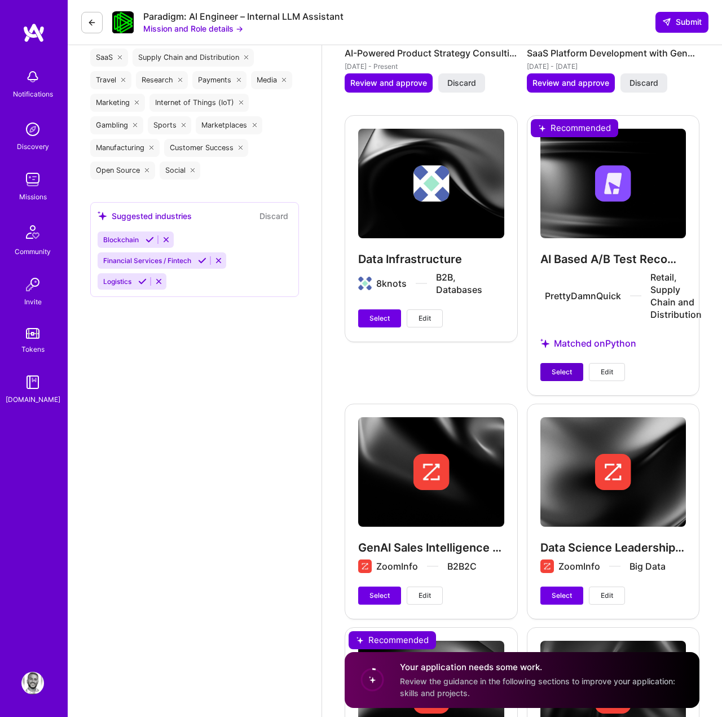
click at [561, 367] on span "Select" at bounding box center [562, 372] width 20 height 10
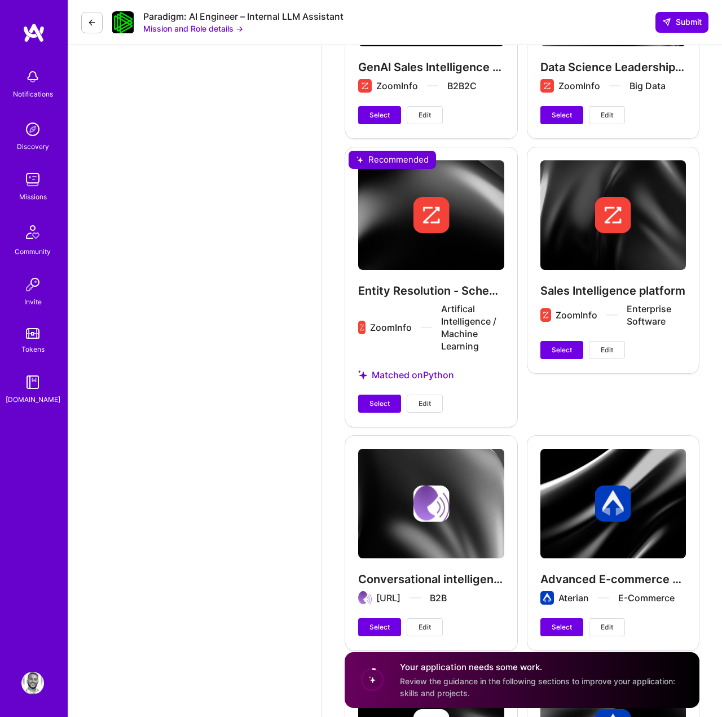
scroll to position [2419, 0]
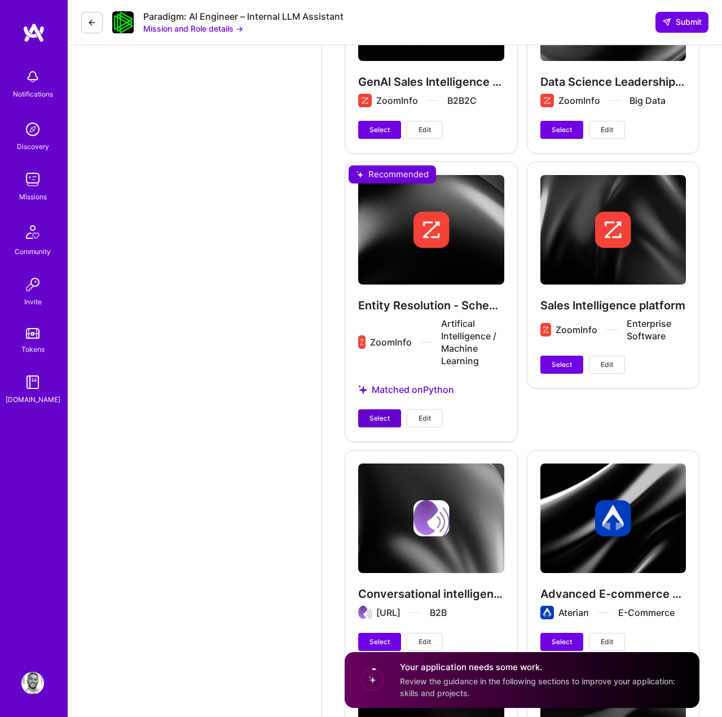
click at [383, 413] on span "Select" at bounding box center [380, 418] width 20 height 10
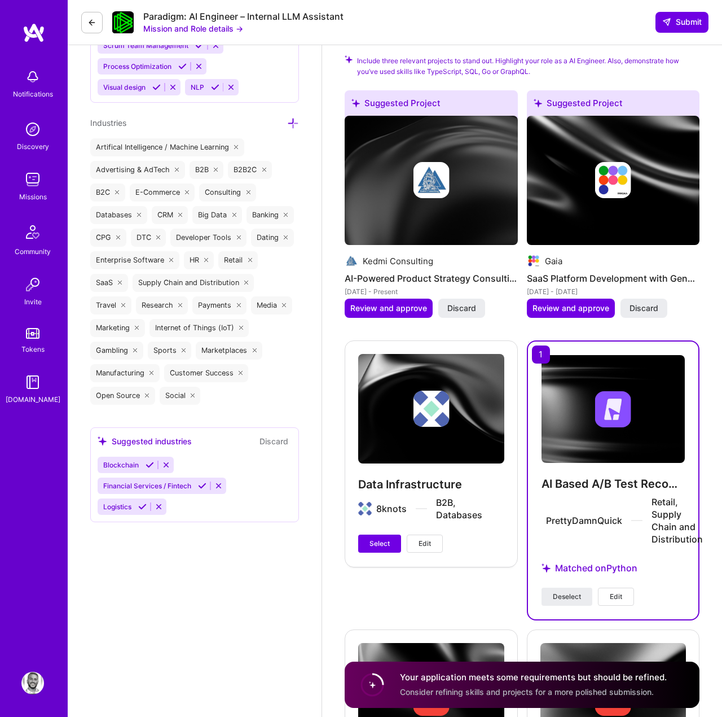
scroll to position [1721, 0]
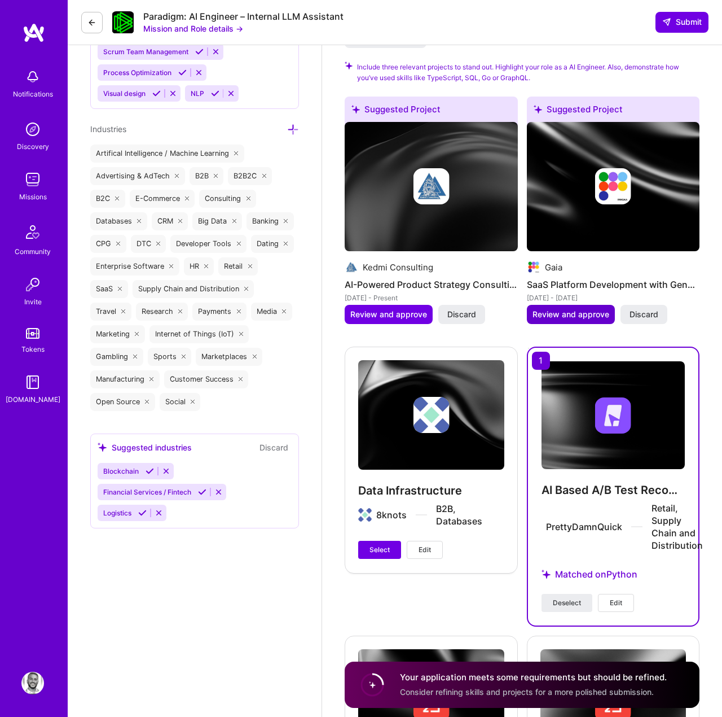
click at [572, 309] on span "Review and approve" at bounding box center [571, 314] width 77 height 11
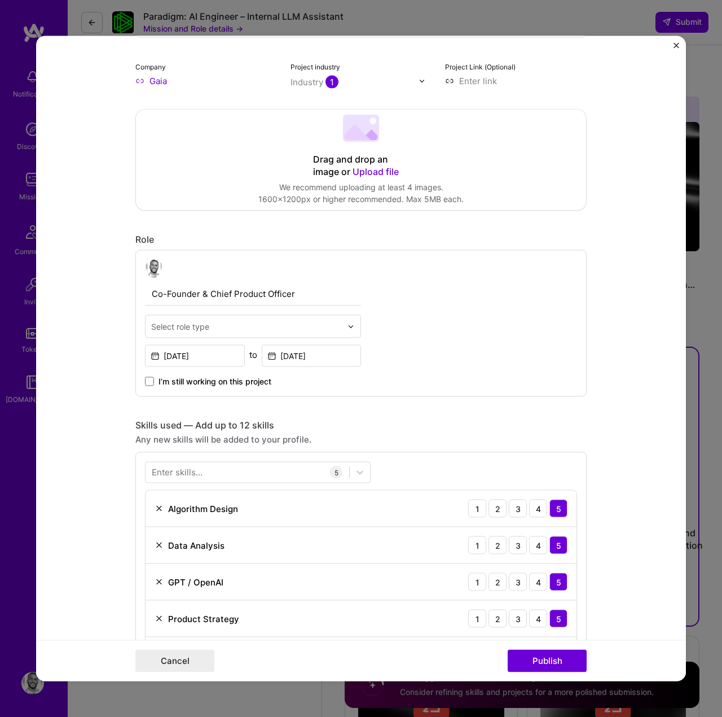
scroll to position [188, 0]
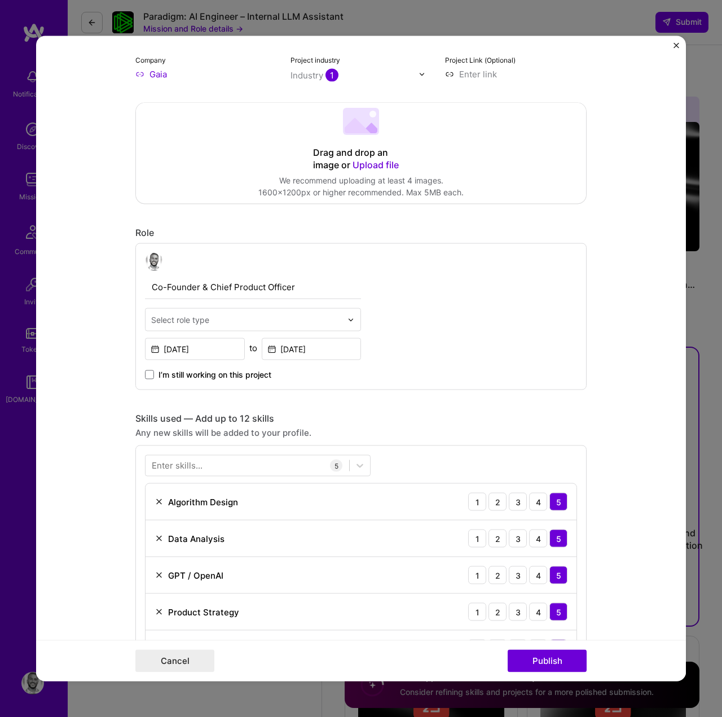
click at [244, 324] on input "text" at bounding box center [246, 320] width 191 height 12
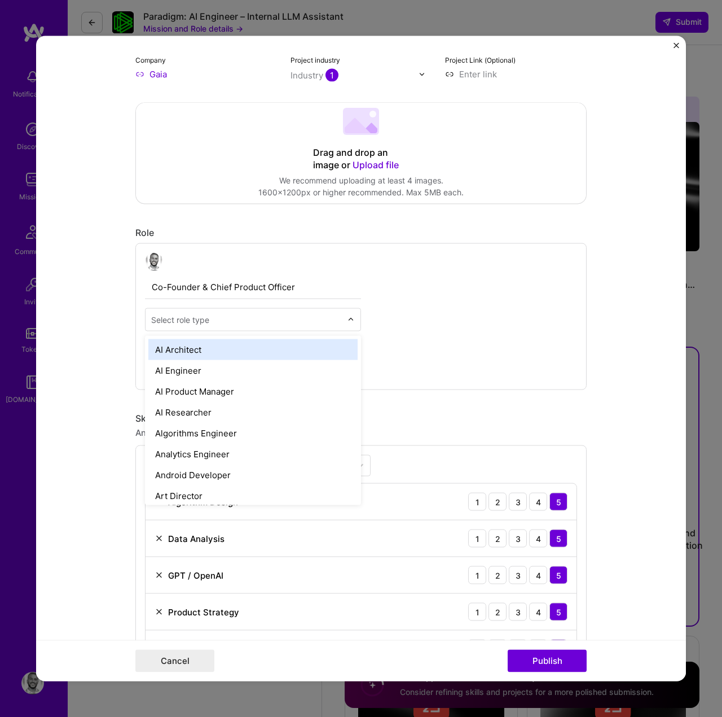
click at [223, 350] on div "AI Architect" at bounding box center [252, 349] width 209 height 21
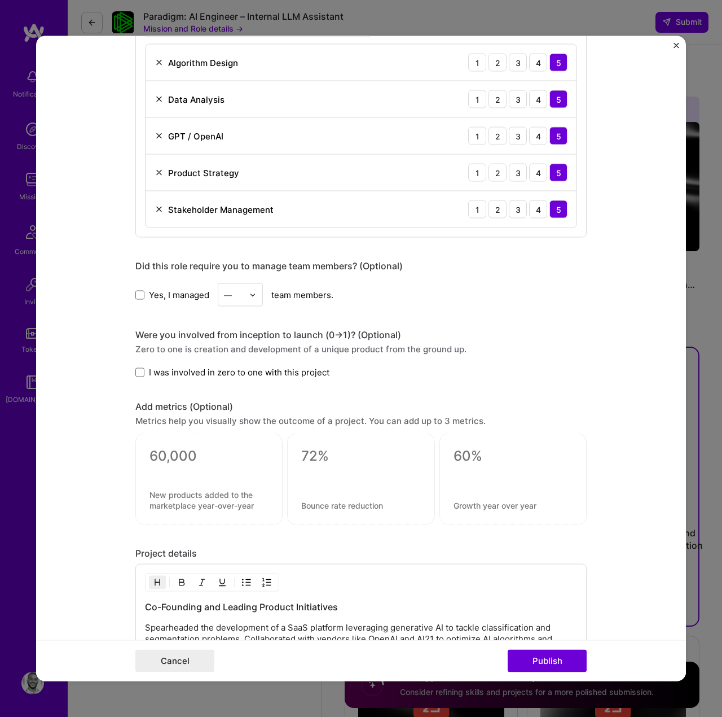
scroll to position [710, 0]
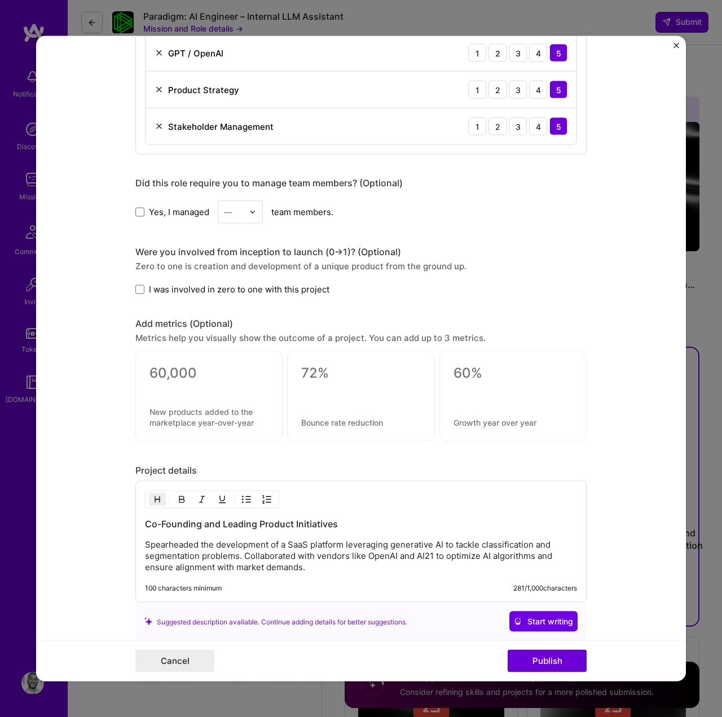
click at [245, 214] on div "—" at bounding box center [233, 212] width 31 height 22
click at [235, 329] on div "5" at bounding box center [240, 325] width 38 height 21
click at [251, 284] on span "I was involved in zero to one with this project" at bounding box center [239, 289] width 181 height 12
click at [0, 0] on input "I was involved in zero to one with this project" at bounding box center [0, 0] width 0 height 0
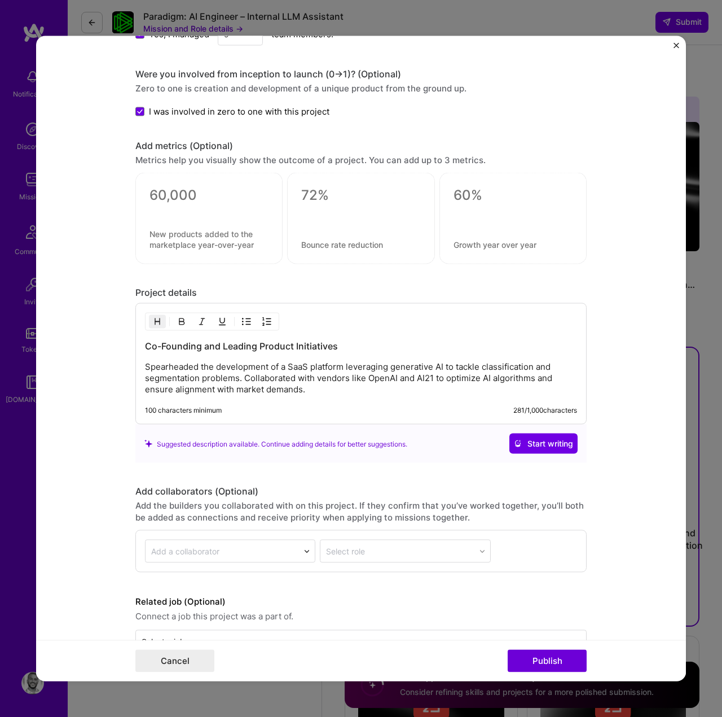
scroll to position [922, 0]
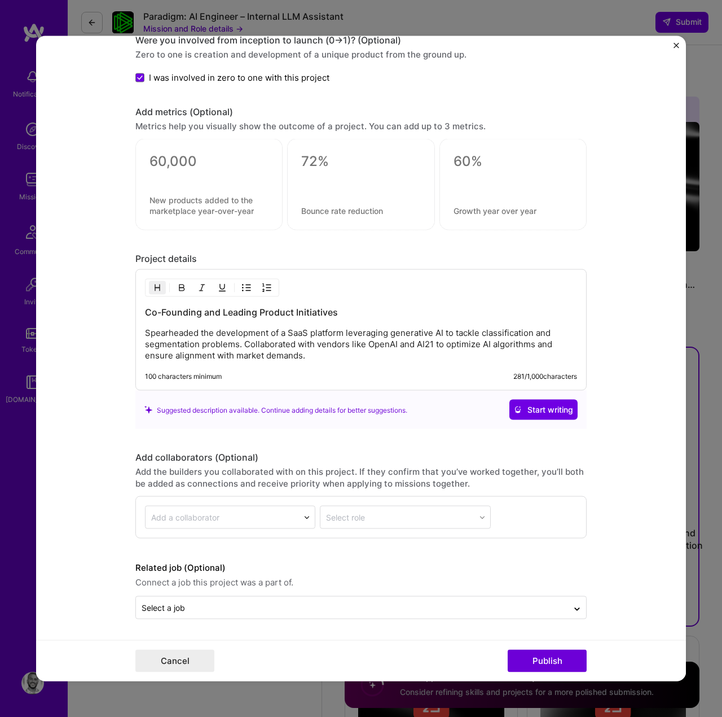
click at [264, 348] on p "Spearheaded the development of a SaaS platform leveraging generative AI to tack…" at bounding box center [361, 344] width 432 height 34
click at [328, 343] on p "Spearheaded the development of a SaaS platform leveraging generative AI to tack…" at bounding box center [361, 344] width 432 height 34
click at [252, 346] on p "Spearheaded the development of a SaaS platform leveraging generative AI to tack…" at bounding box center [361, 344] width 432 height 34
click at [270, 348] on p "Spearheaded the development of a SaaS platform leveraging generative AI to tack…" at bounding box center [361, 344] width 432 height 34
click at [350, 346] on p "Spearheaded the development of a SaaS platform leveraging generative AI to tack…" at bounding box center [361, 344] width 432 height 34
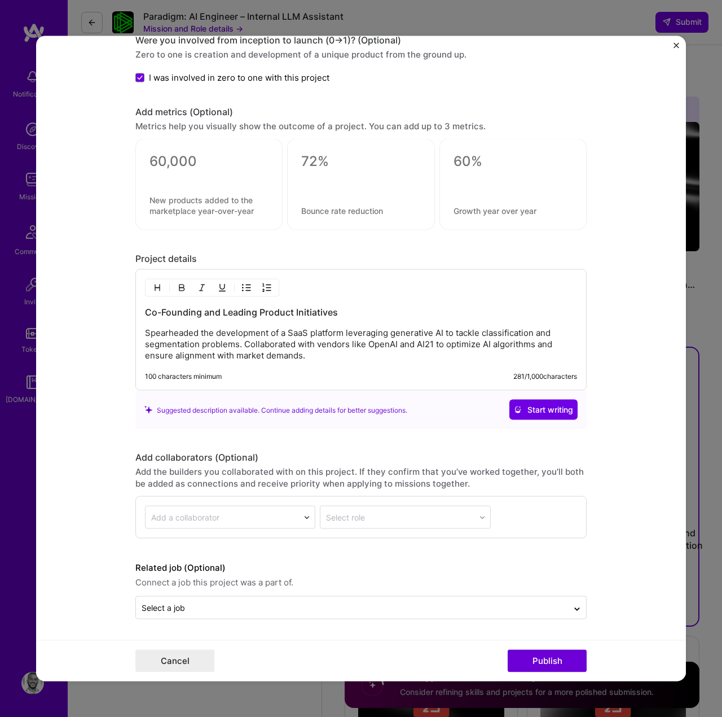
click at [361, 353] on p "Spearheaded the development of a SaaS platform leveraging generative AI to tack…" at bounding box center [361, 344] width 432 height 34
click at [235, 345] on p "Spearheaded the development of a SaaS platform leveraging generative AI to tack…" at bounding box center [361, 344] width 432 height 34
click at [289, 342] on p "Spearheaded the development of a SaaS platform leveraging generative AI to tack…" at bounding box center [361, 344] width 432 height 34
click at [300, 342] on p "Spearheaded the development of a SaaS platform leveraging generative AI to tack…" at bounding box center [361, 344] width 432 height 34
click at [376, 344] on p "Spearheaded the development of a SaaS platform leveraging generative AI to tack…" at bounding box center [361, 344] width 432 height 34
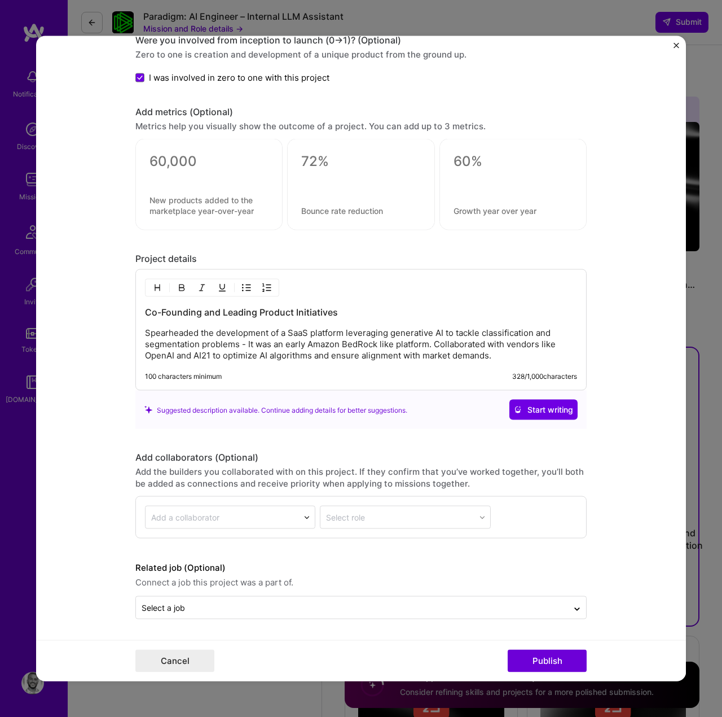
click at [388, 343] on p "Spearheaded the development of a SaaS platform leveraging generative AI to tack…" at bounding box center [361, 344] width 432 height 34
click at [422, 345] on p "Spearheaded the development of a SaaS platform leveraging generative AI to tack…" at bounding box center [361, 344] width 432 height 34
click at [428, 344] on p "Spearheaded the development of a SaaS platform leveraging generative AI to tack…" at bounding box center [361, 344] width 432 height 34
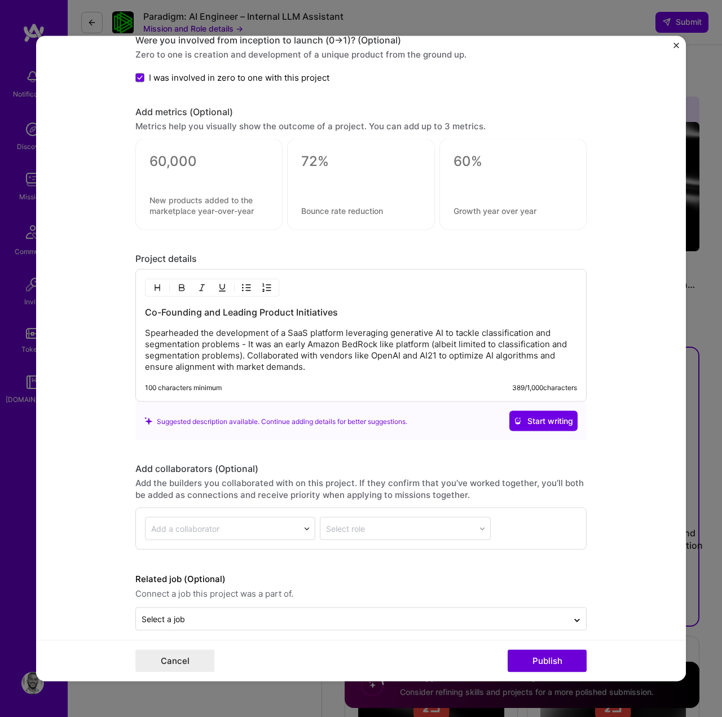
click at [489, 358] on p "Spearheaded the development of a SaaS platform leveraging generative AI to tack…" at bounding box center [361, 349] width 432 height 45
click at [407, 375] on div "Co-Founding and Leading Product Initiatives Spearheaded the development of a Sa…" at bounding box center [360, 335] width 451 height 133
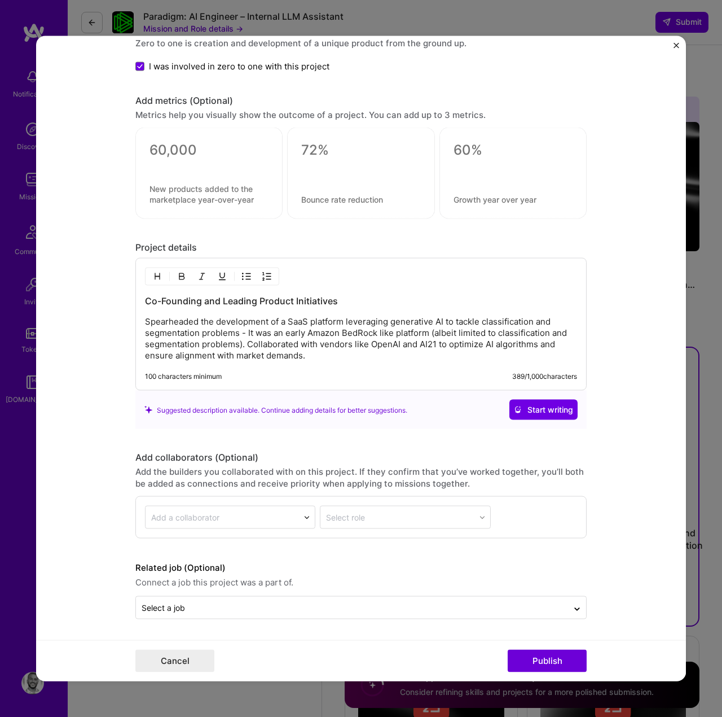
click at [489, 345] on p "Spearheaded the development of a SaaS platform leveraging generative AI to tack…" at bounding box center [361, 338] width 432 height 45
click at [525, 344] on p "Spearheaded the development of a SaaS platform leveraging generative AI to tack…" at bounding box center [361, 338] width 432 height 45
click at [531, 343] on p "Spearheaded the development of a SaaS platform leveraging generative AI to tack…" at bounding box center [361, 338] width 432 height 45
drag, startPoint x: 320, startPoint y: 355, endPoint x: 380, endPoint y: 345, distance: 60.7
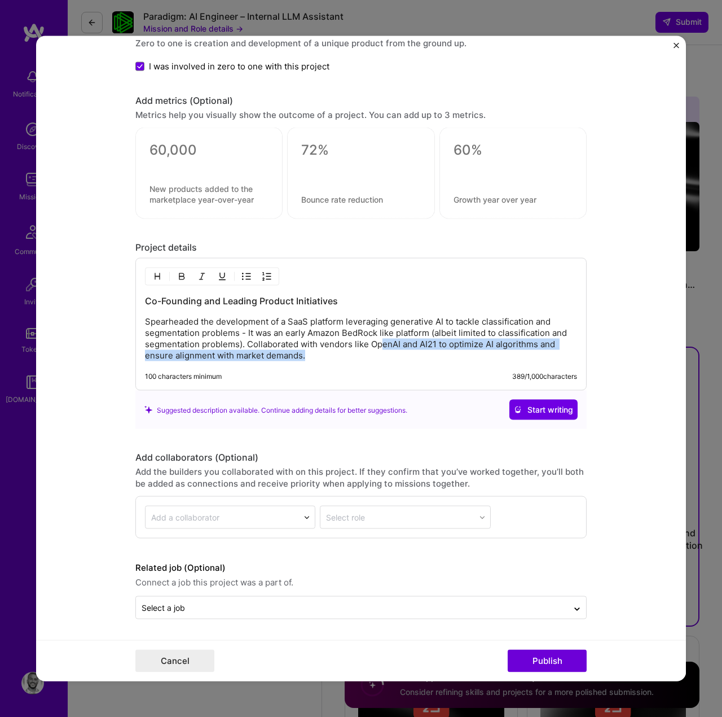
click at [380, 345] on p "Spearheaded the development of a SaaS platform leveraging generative AI to tack…" at bounding box center [361, 338] width 432 height 45
click at [363, 349] on p "Spearheaded the development of a SaaS platform leveraging generative AI to tack…" at bounding box center [361, 338] width 432 height 45
click at [318, 343] on p "Spearheaded the development of a SaaS platform leveraging generative AI to tack…" at bounding box center [361, 338] width 432 height 45
click at [435, 344] on p "Spearheaded the development of a SaaS platform leveraging generative AI to tack…" at bounding box center [361, 338] width 432 height 45
click at [451, 356] on p "Spearheaded the development of a SaaS platform leveraging generative AI to tack…" at bounding box center [361, 338] width 432 height 45
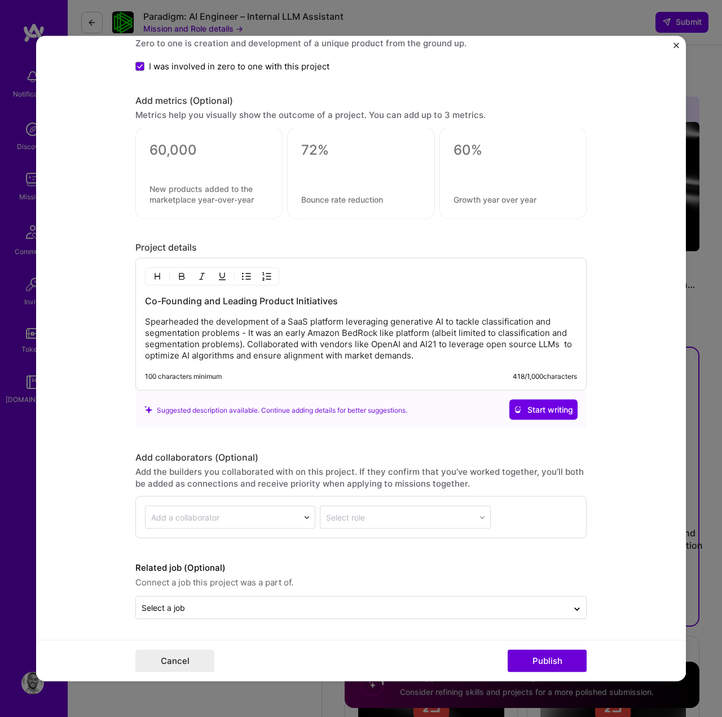
click at [559, 341] on p "Spearheaded the development of a SaaS platform leveraging generative AI to tack…" at bounding box center [361, 338] width 432 height 45
drag, startPoint x: 564, startPoint y: 343, endPoint x: 545, endPoint y: 356, distance: 23.2
click at [545, 356] on p "Spearheaded the development of a SaaS platform leveraging generative AI to tack…" at bounding box center [361, 338] width 432 height 45
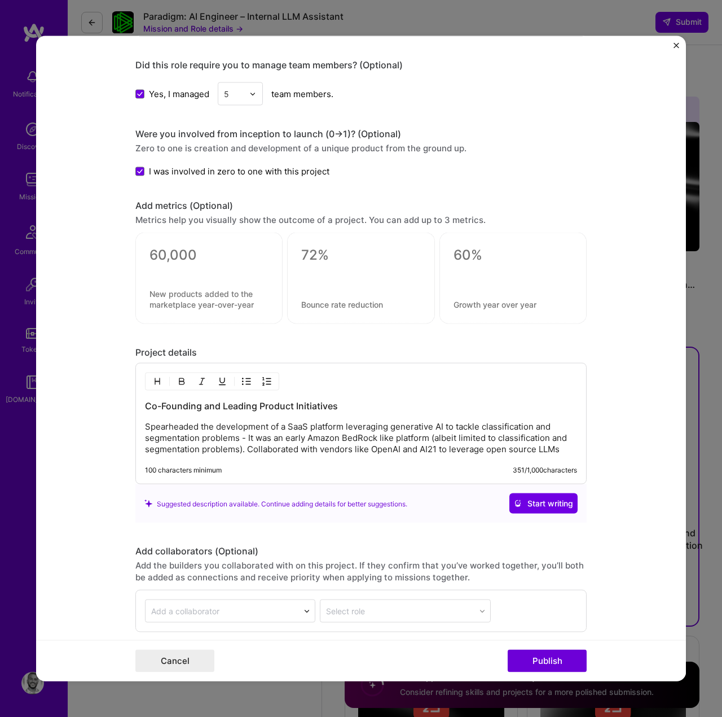
scroll to position [827, 0]
copy div "Co-Founding and Leading Product Initiatives Spearheaded the development of a Sa…"
click at [615, 424] on form "Editing suggested project This project is suggested based on your LinkedIn, res…" at bounding box center [361, 358] width 650 height 645
click at [476, 433] on p "Spearheaded the development of a SaaS platform leveraging generative AI to tack…" at bounding box center [361, 439] width 432 height 34
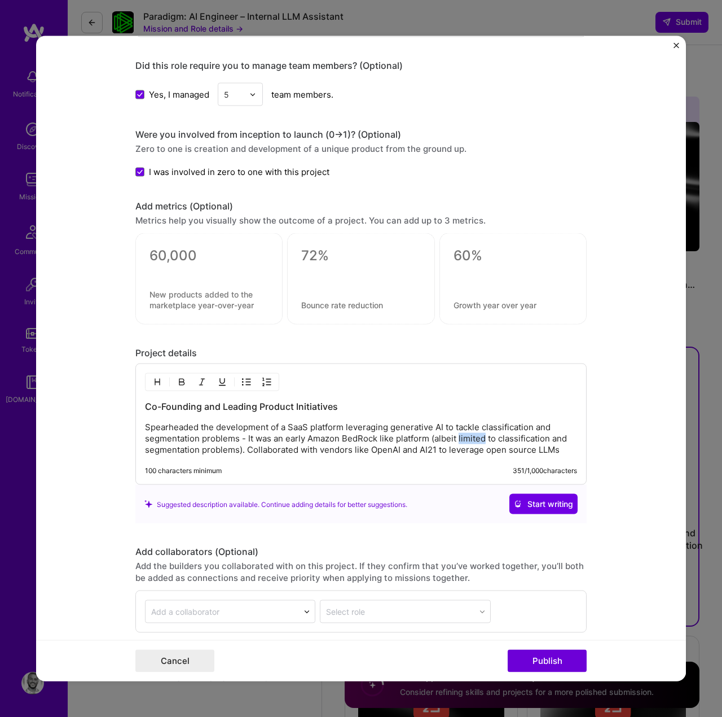
click at [476, 433] on p "Spearheaded the development of a SaaS platform leveraging generative AI to tack…" at bounding box center [361, 439] width 432 height 34
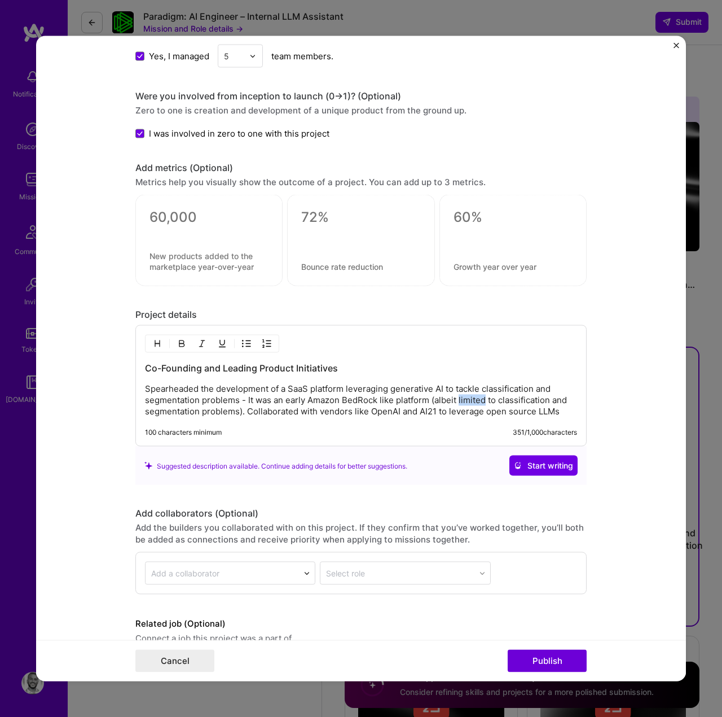
scroll to position [873, 0]
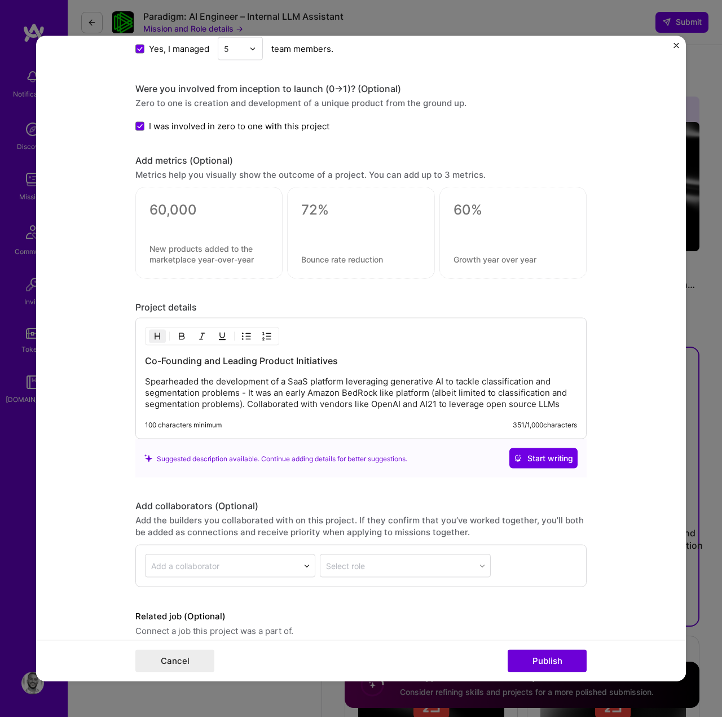
click at [336, 359] on h3 "Co-Founding and Leading Product Initiatives" at bounding box center [361, 360] width 432 height 12
click at [442, 385] on p "Spearheaded the development of a SaaS platform leveraging generative AI to tack…" at bounding box center [361, 393] width 432 height 34
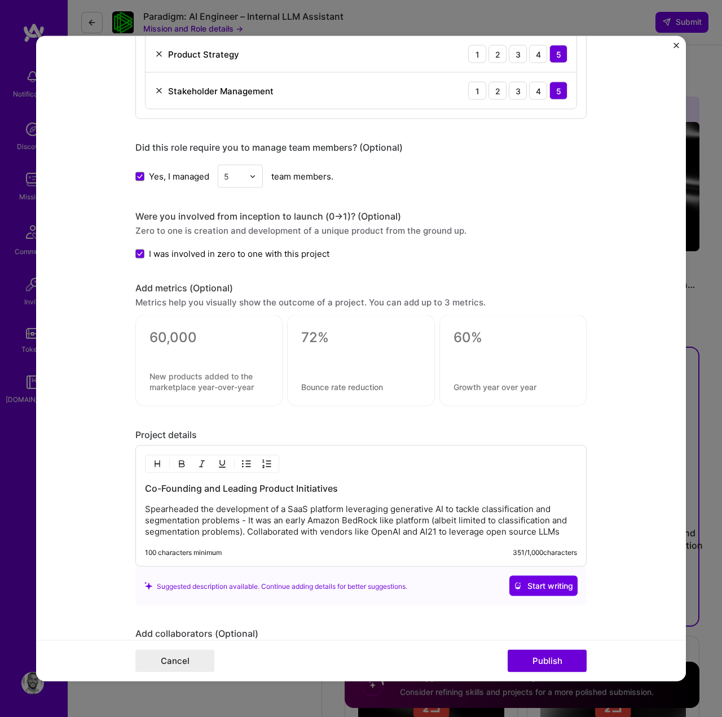
scroll to position [808, 0]
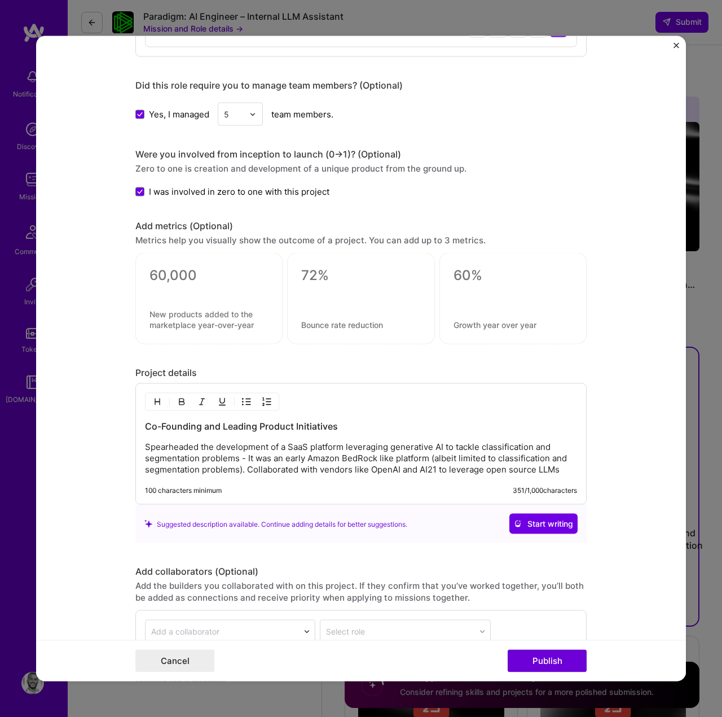
click at [303, 445] on p "Spearheaded the development of a SaaS platform leveraging generative AI to tack…" at bounding box center [361, 458] width 432 height 34
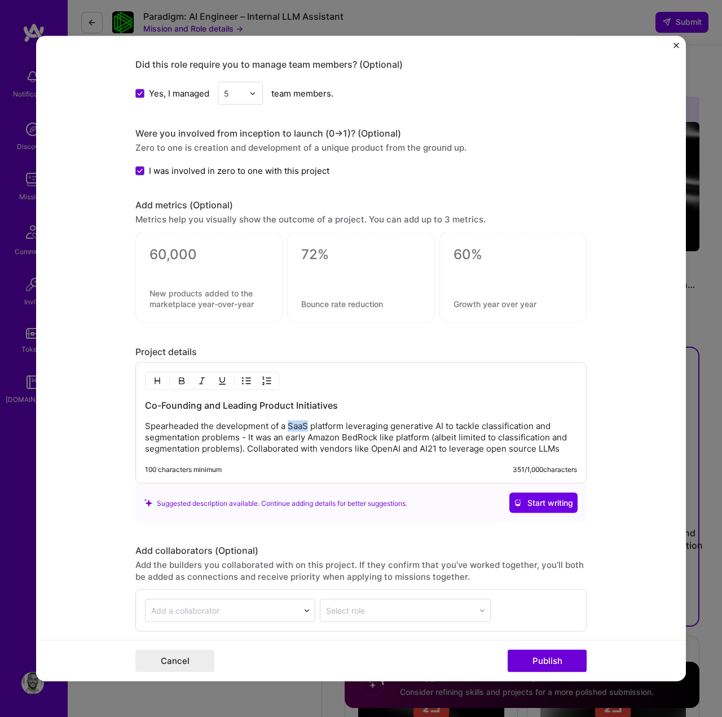
scroll to position [835, 0]
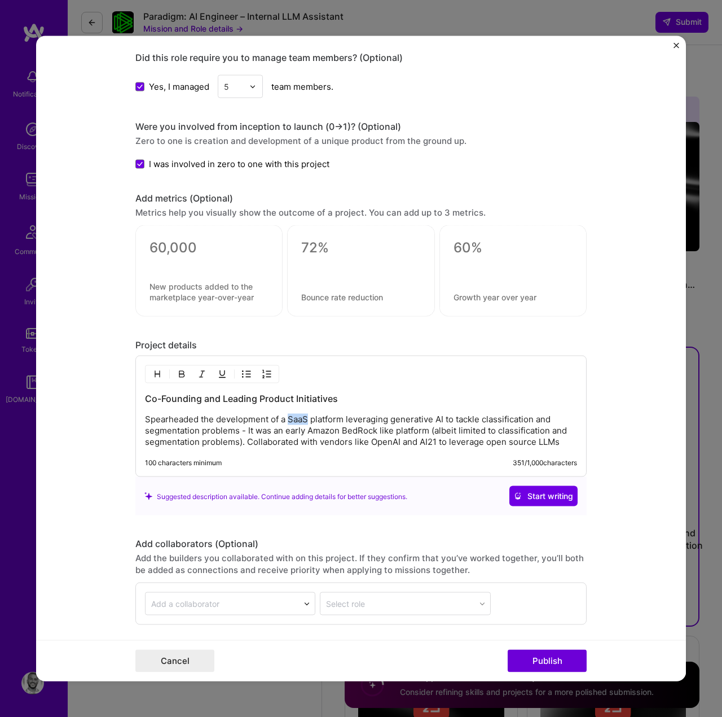
drag, startPoint x: 573, startPoint y: 440, endPoint x: 143, endPoint y: 412, distance: 430.9
click at [143, 412] on div "Co-Founding and Leading Product Initiatives Spearheaded the development of a Sa…" at bounding box center [360, 416] width 451 height 121
click at [152, 414] on p "Spearheaded the development of a SaaS platform leveraging generative AI to tack…" at bounding box center [361, 431] width 432 height 34
drag, startPoint x: 568, startPoint y: 441, endPoint x: 247, endPoint y: 447, distance: 321.7
click at [247, 447] on p "Spearheaded the development of a SaaS platform leveraging generative AI to tack…" at bounding box center [361, 431] width 432 height 34
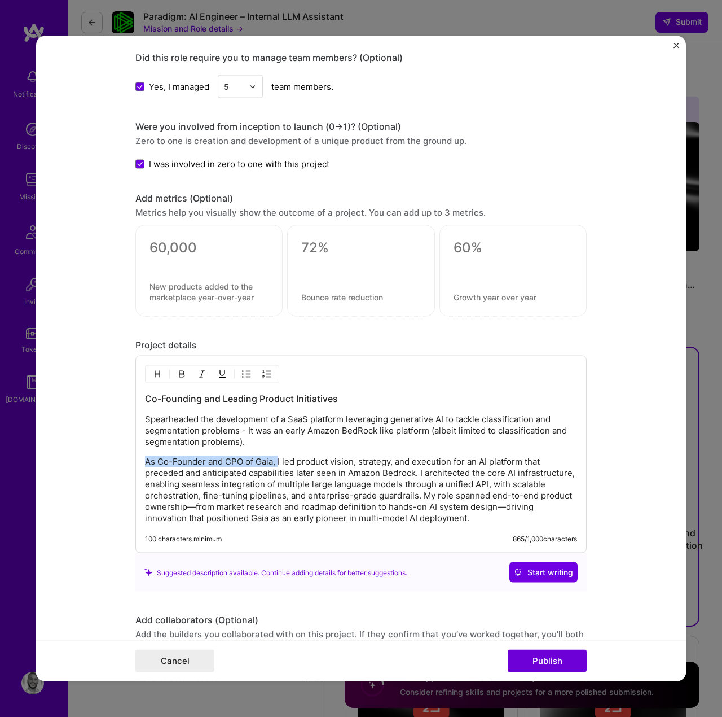
drag, startPoint x: 279, startPoint y: 460, endPoint x: 147, endPoint y: 462, distance: 132.1
click at [147, 462] on p "As Co-Founder and CPO of Gaia, I led product vision, strategy, and execution fo…" at bounding box center [361, 490] width 432 height 68
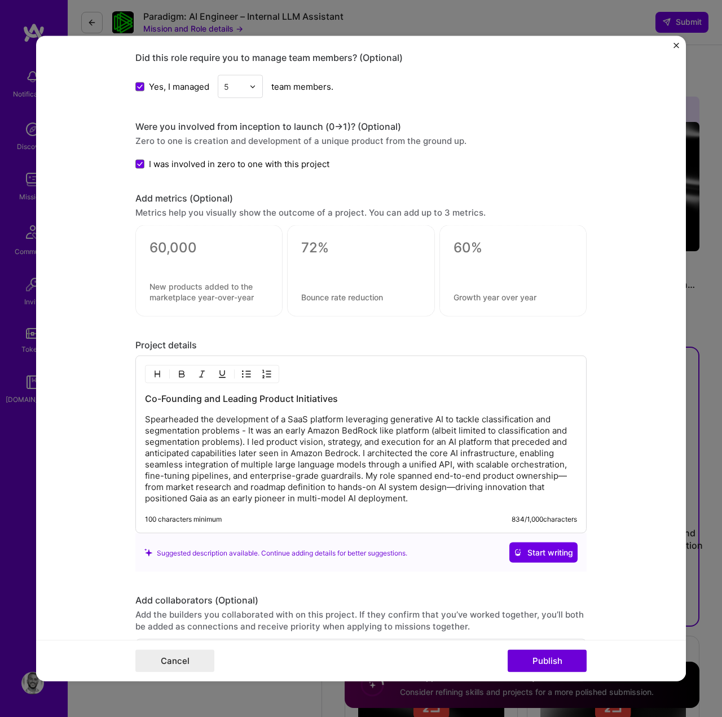
click at [424, 498] on p "Spearheaded the development of a SaaS platform leveraging generative AI to tack…" at bounding box center [361, 459] width 432 height 90
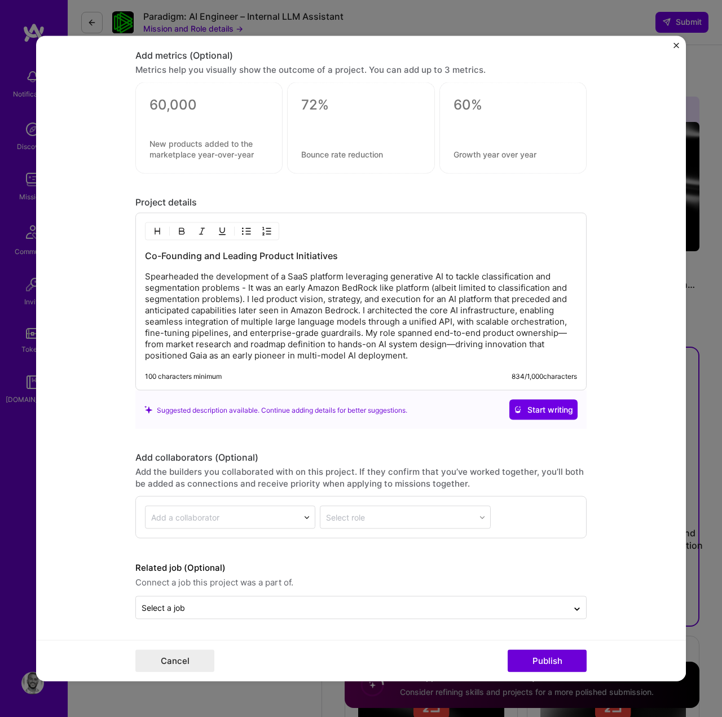
scroll to position [975, 0]
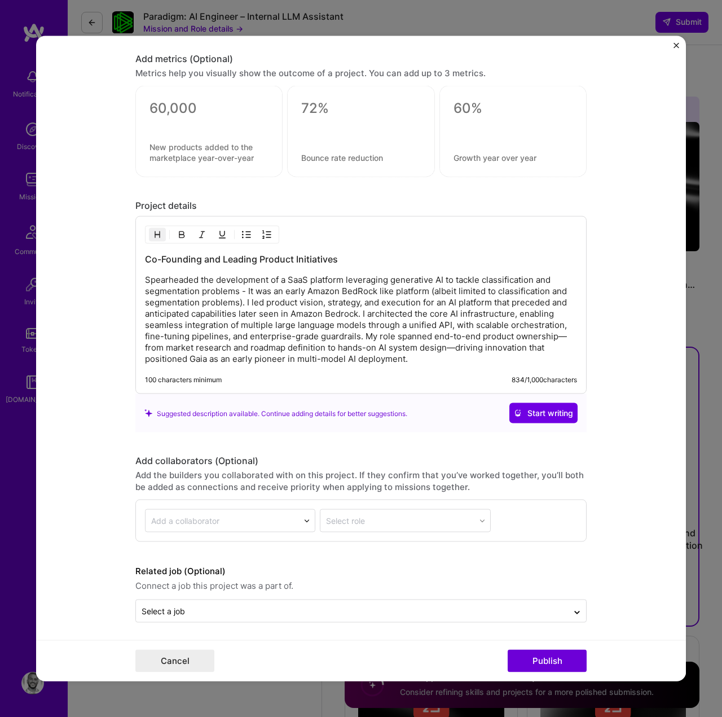
click at [350, 259] on h3 "Co-Founding and Leading Product Initiatives" at bounding box center [361, 259] width 432 height 12
click at [258, 260] on h3 "Co-Founding and Leading Product Initiatives" at bounding box center [361, 259] width 432 height 12
click at [392, 253] on h3 "Co-Founding and Leading Architecture and Product Initiatives" at bounding box center [361, 259] width 432 height 12
click at [395, 257] on h3 "Co-Founding and Leading Architecture and Product Initiatives" at bounding box center [361, 259] width 432 height 12
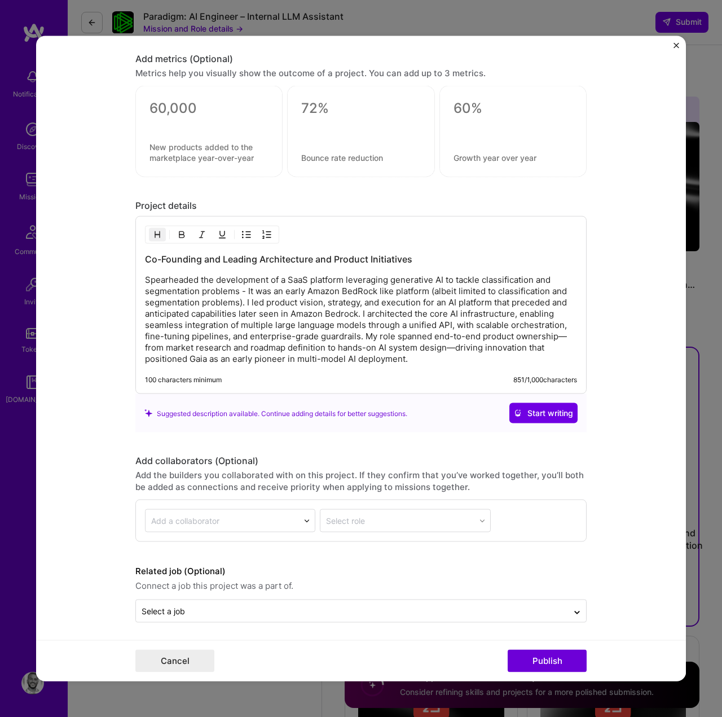
click at [395, 257] on h3 "Co-Founding and Leading Architecture and Product Initiatives" at bounding box center [361, 259] width 432 height 12
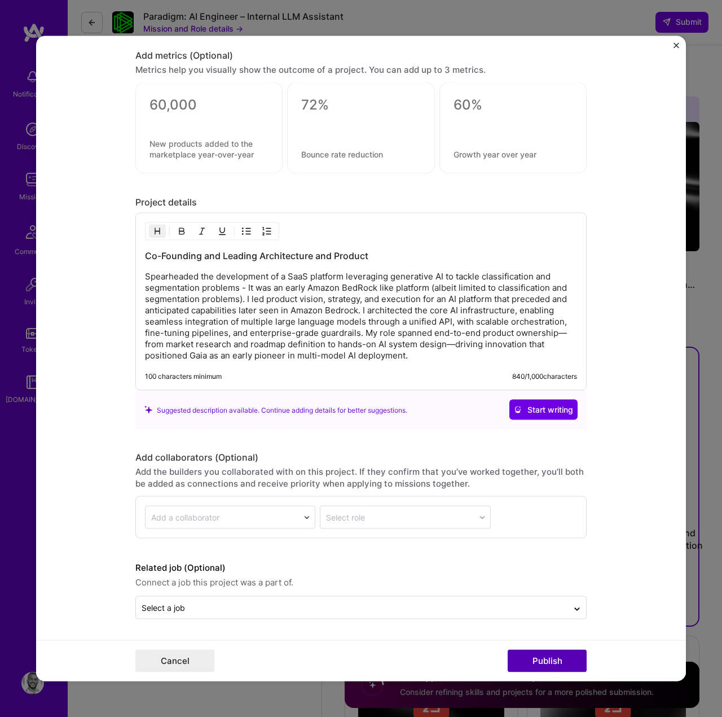
click at [530, 657] on button "Publish" at bounding box center [547, 661] width 79 height 23
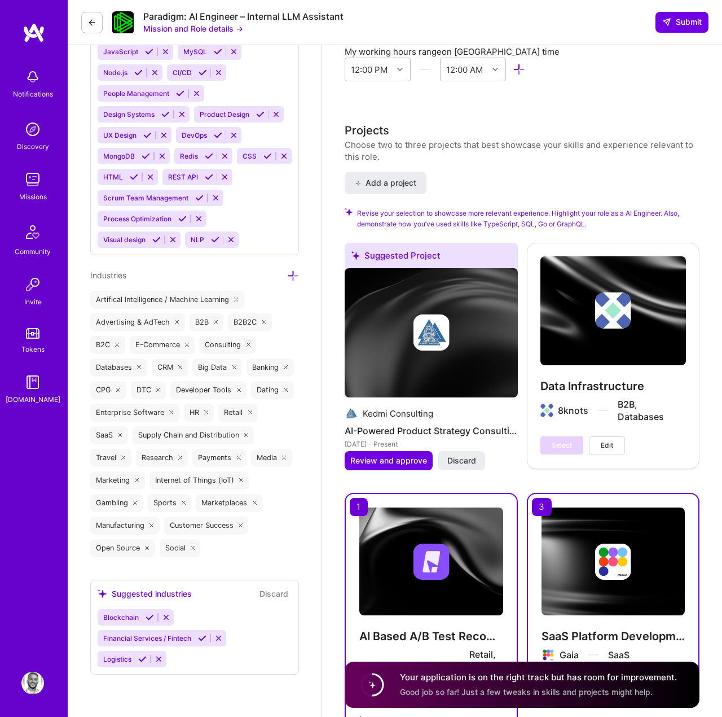
scroll to position [1409, 0]
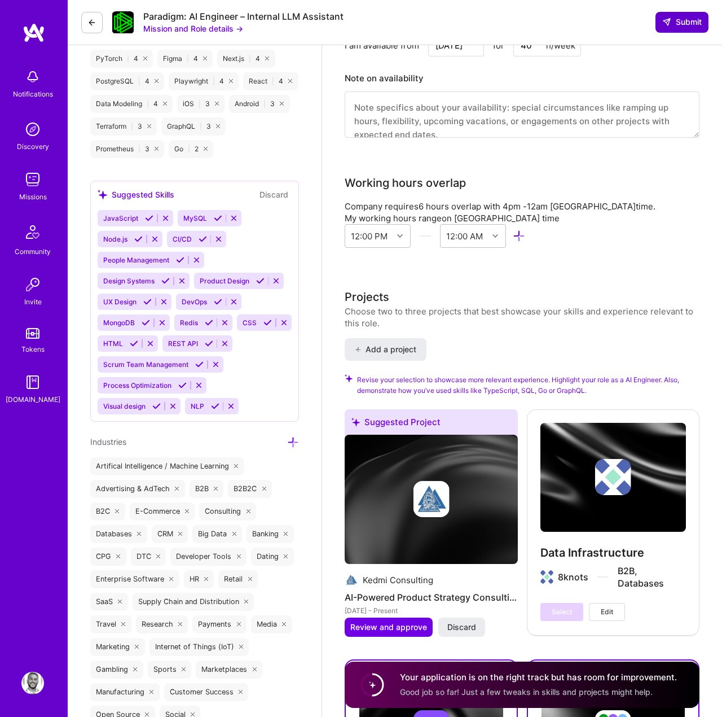
click at [680, 14] on button "Submit" at bounding box center [682, 22] width 53 height 20
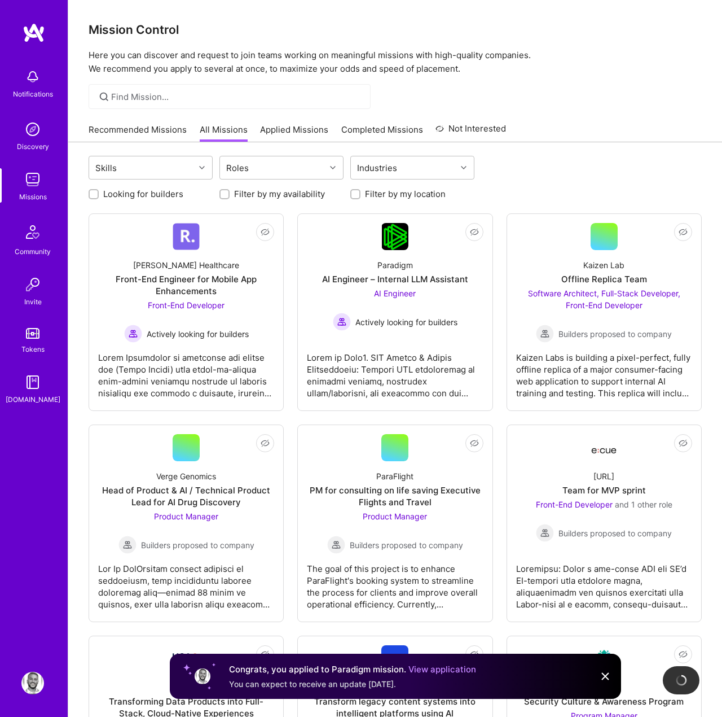
click at [660, 131] on div "Recommended Missions All Missions Applied Missions Completed Missions Not Inter…" at bounding box center [395, 129] width 613 height 24
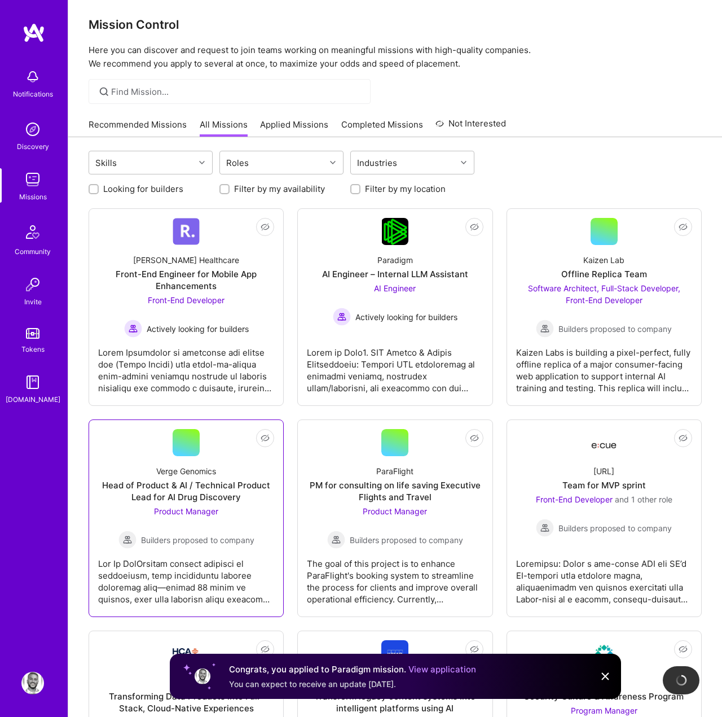
click at [211, 518] on div "Product Manager Builders proposed to company" at bounding box center [187, 526] width 136 height 43
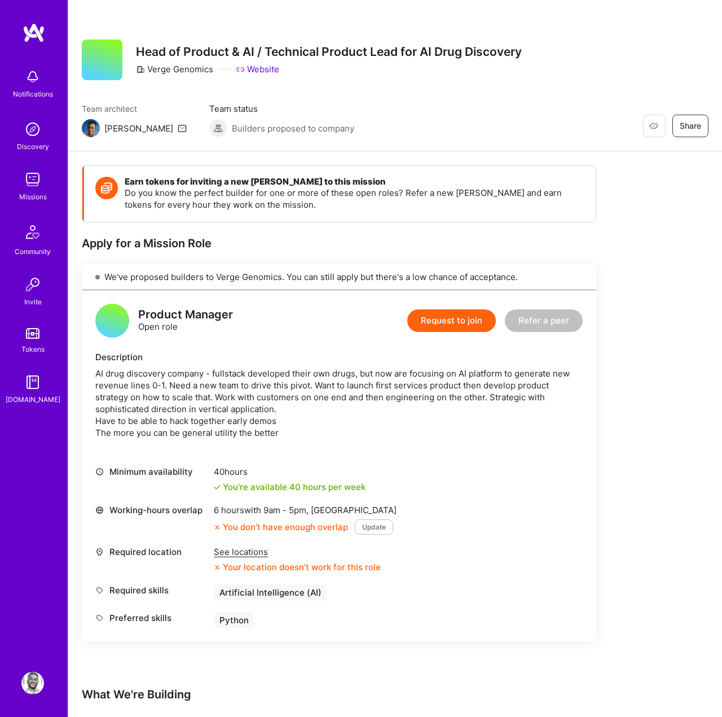
click at [309, 394] on div "AI drug discovery company - fullstack developed their own drugs, but now are fo…" at bounding box center [339, 402] width 488 height 71
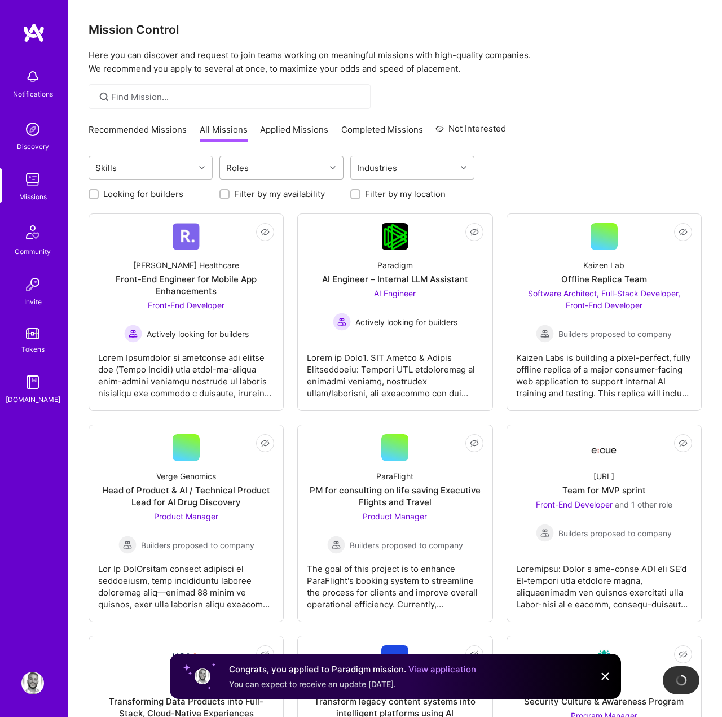
click at [261, 166] on div "Roles" at bounding box center [273, 167] width 106 height 23
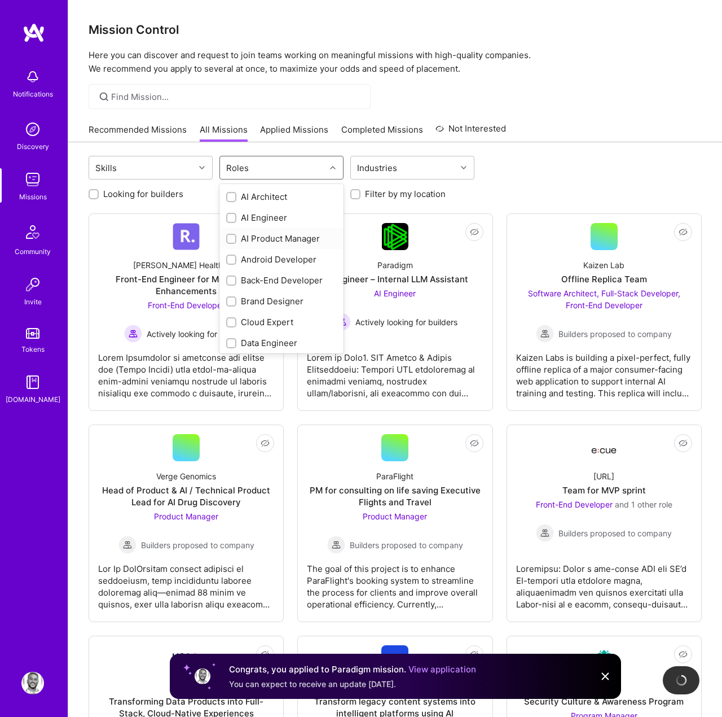
click at [240, 240] on div "AI Product Manager" at bounding box center [281, 239] width 111 height 12
checkbox input "true"
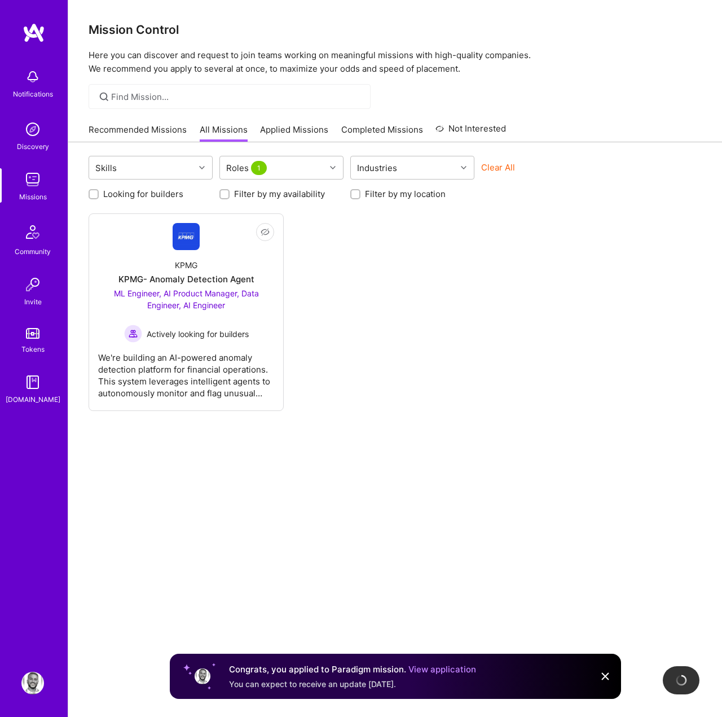
click at [553, 231] on div "Not Interested KPMG KPMG- Anomaly Detection Agent ML Engineer, AI Product Manag…" at bounding box center [395, 312] width 613 height 198
click at [216, 289] on span "ML Engineer, AI Product Manager, Data Engineer, AI Engineer" at bounding box center [186, 298] width 145 height 21
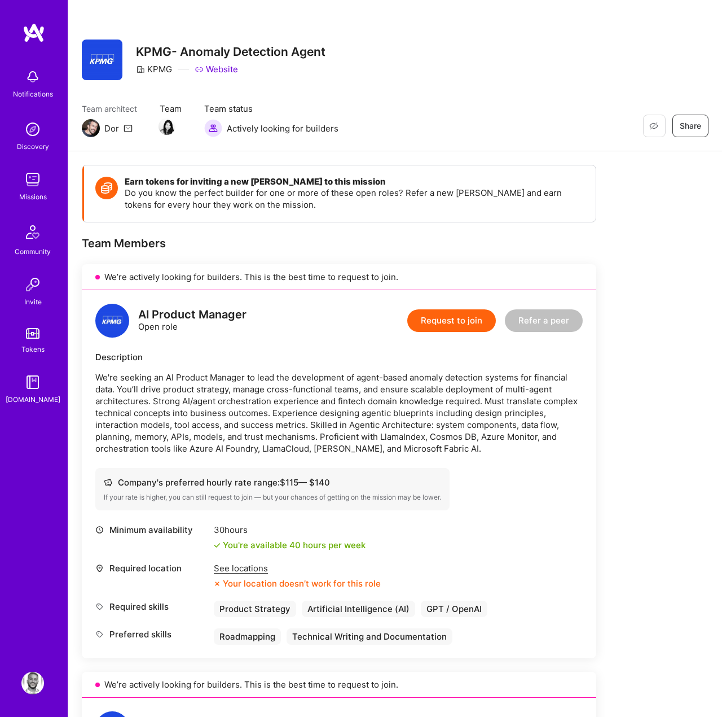
scroll to position [626, 0]
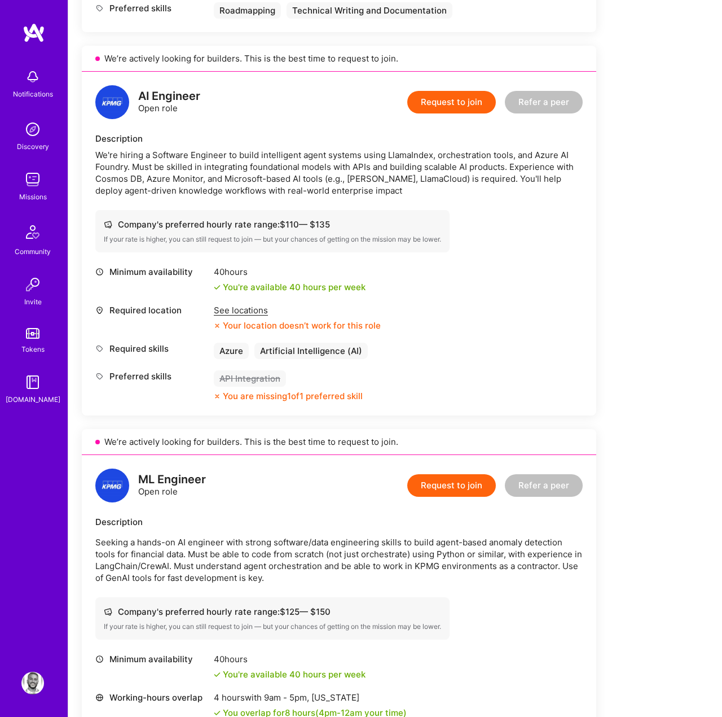
click at [33, 30] on img at bounding box center [34, 33] width 23 height 20
